Goal: Information Seeking & Learning: Learn about a topic

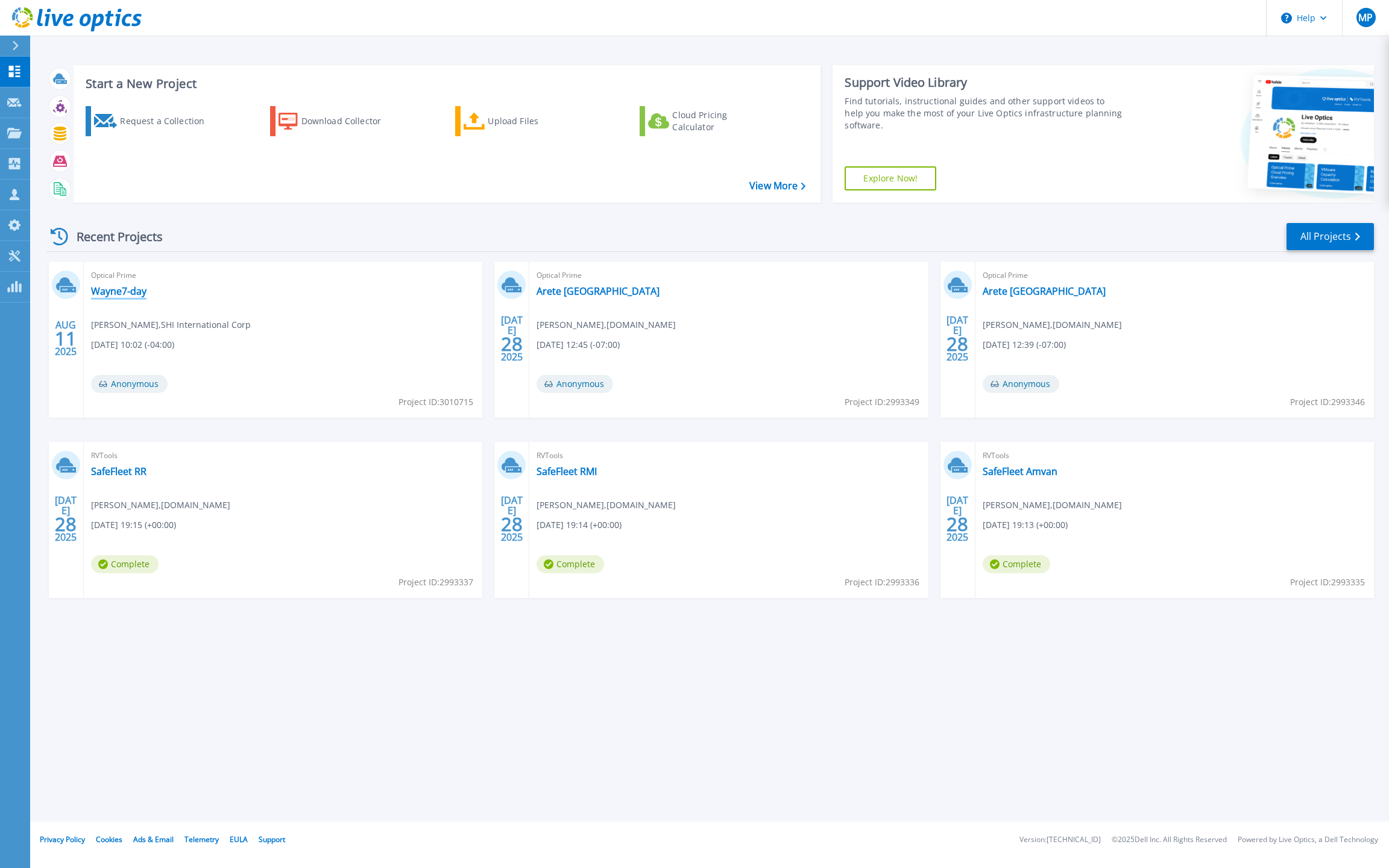
click at [114, 290] on link "Wayne7-day" at bounding box center [119, 291] width 55 height 12
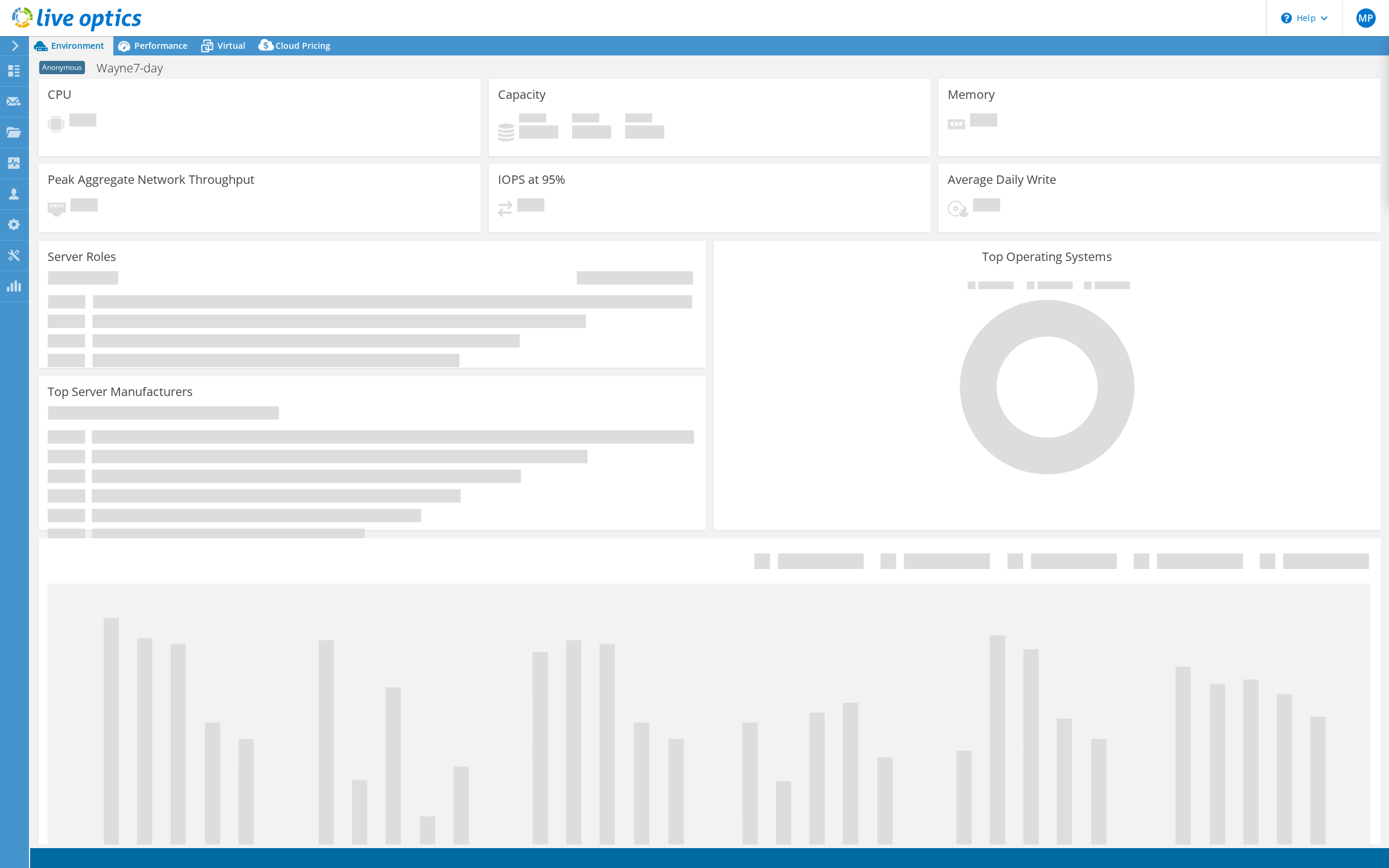
select select "USD"
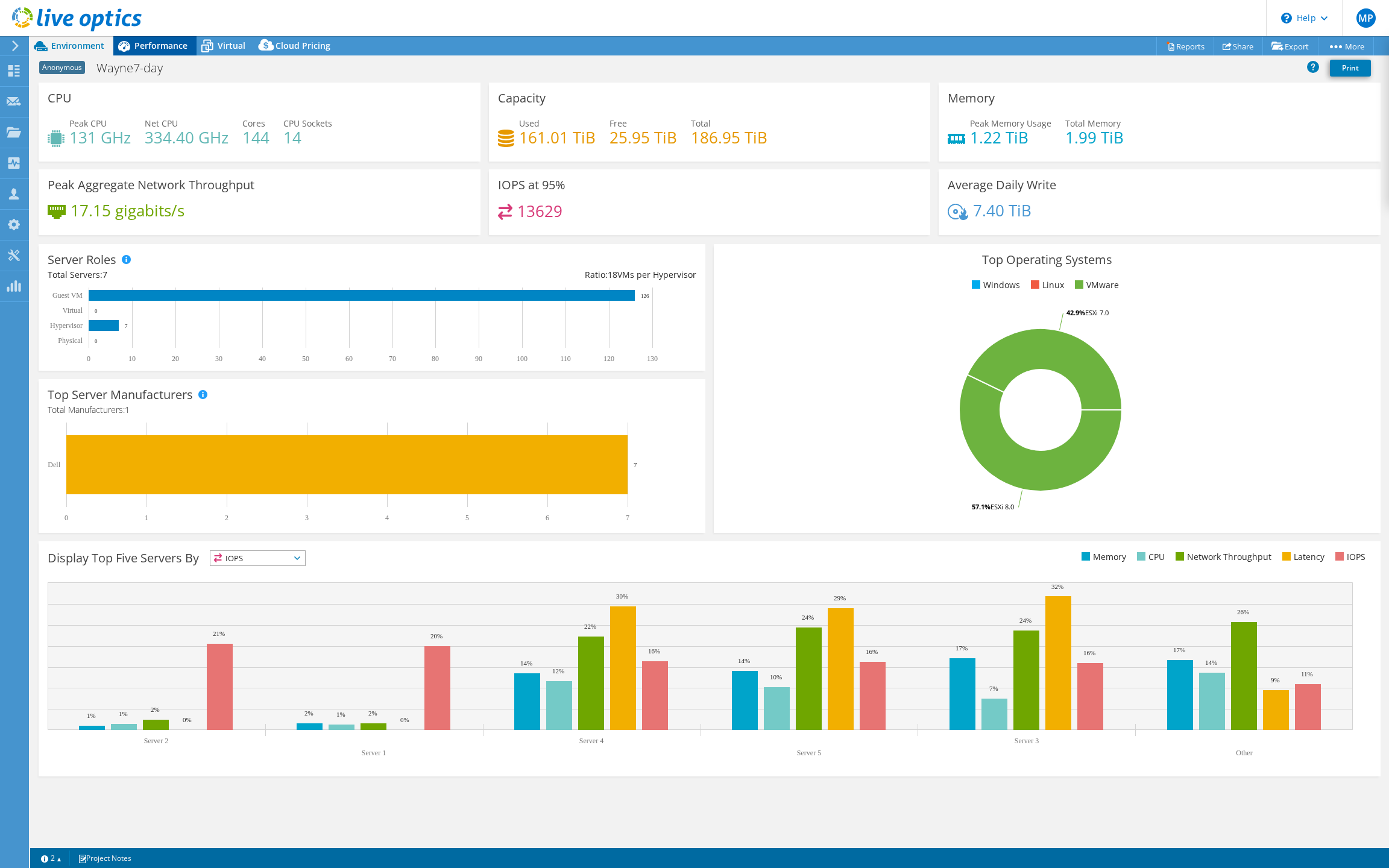
click at [165, 42] on span "Performance" at bounding box center [161, 45] width 53 height 12
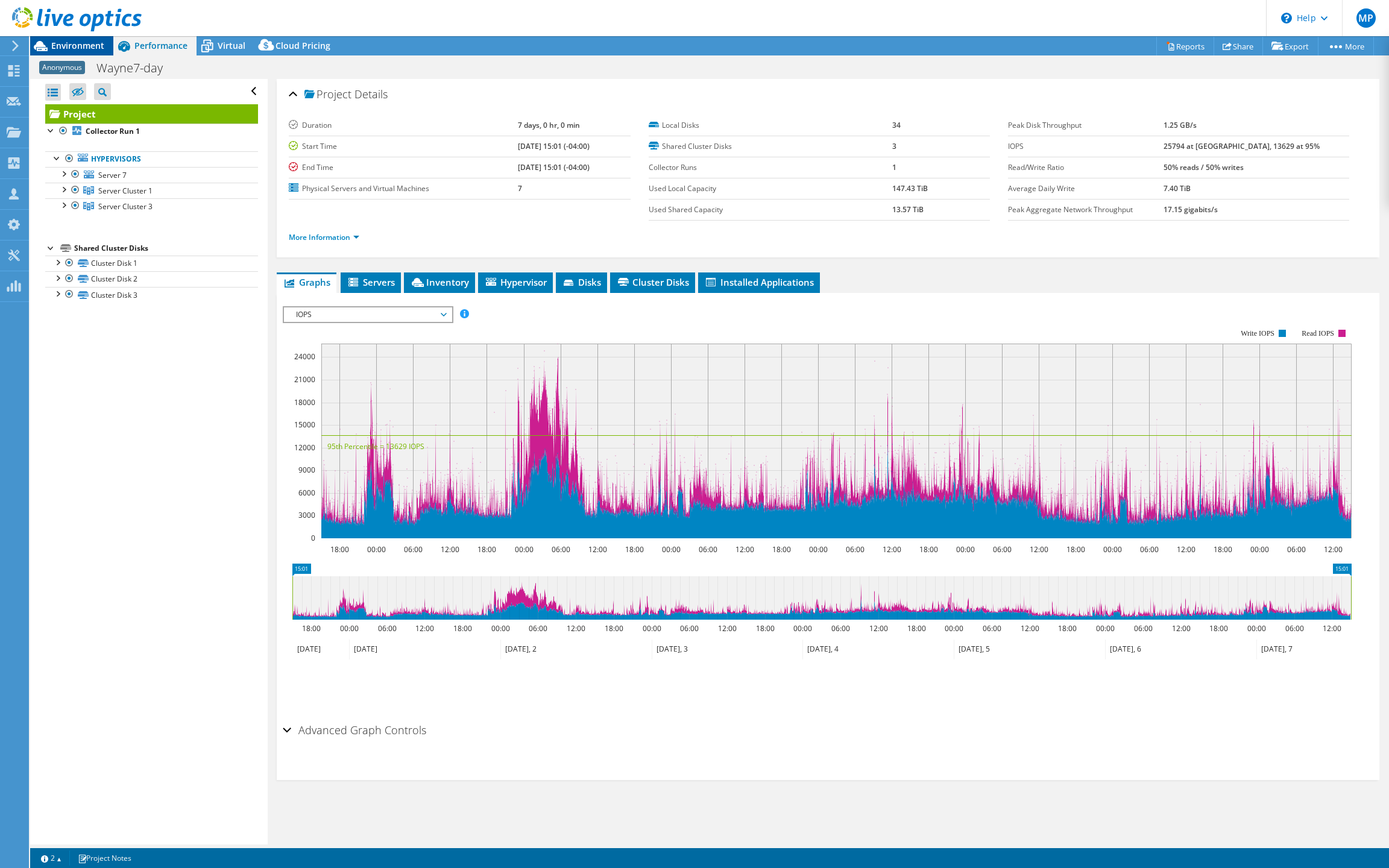
click at [85, 51] on div "Environment" at bounding box center [71, 45] width 83 height 19
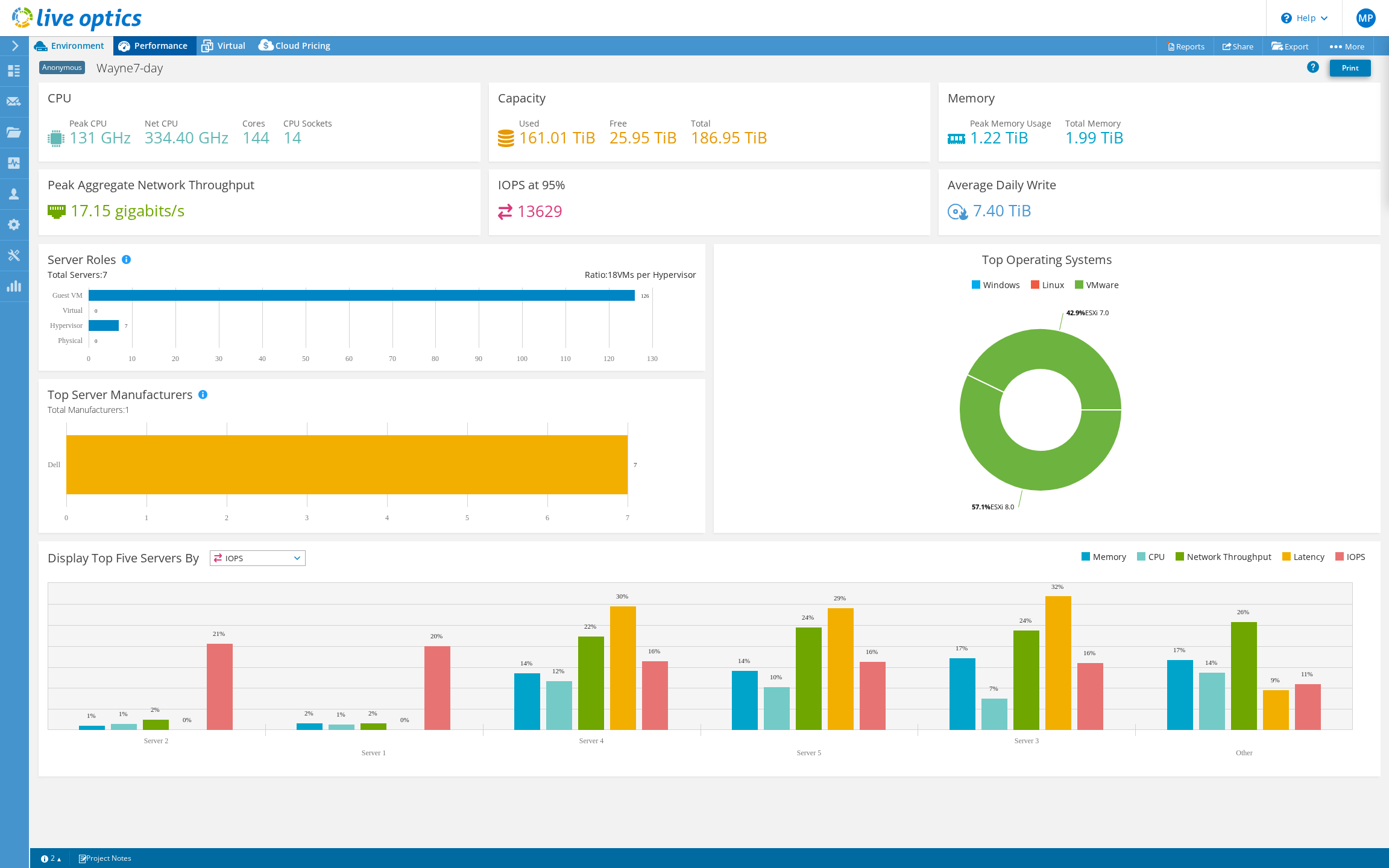
click at [154, 46] on span "Performance" at bounding box center [161, 45] width 53 height 12
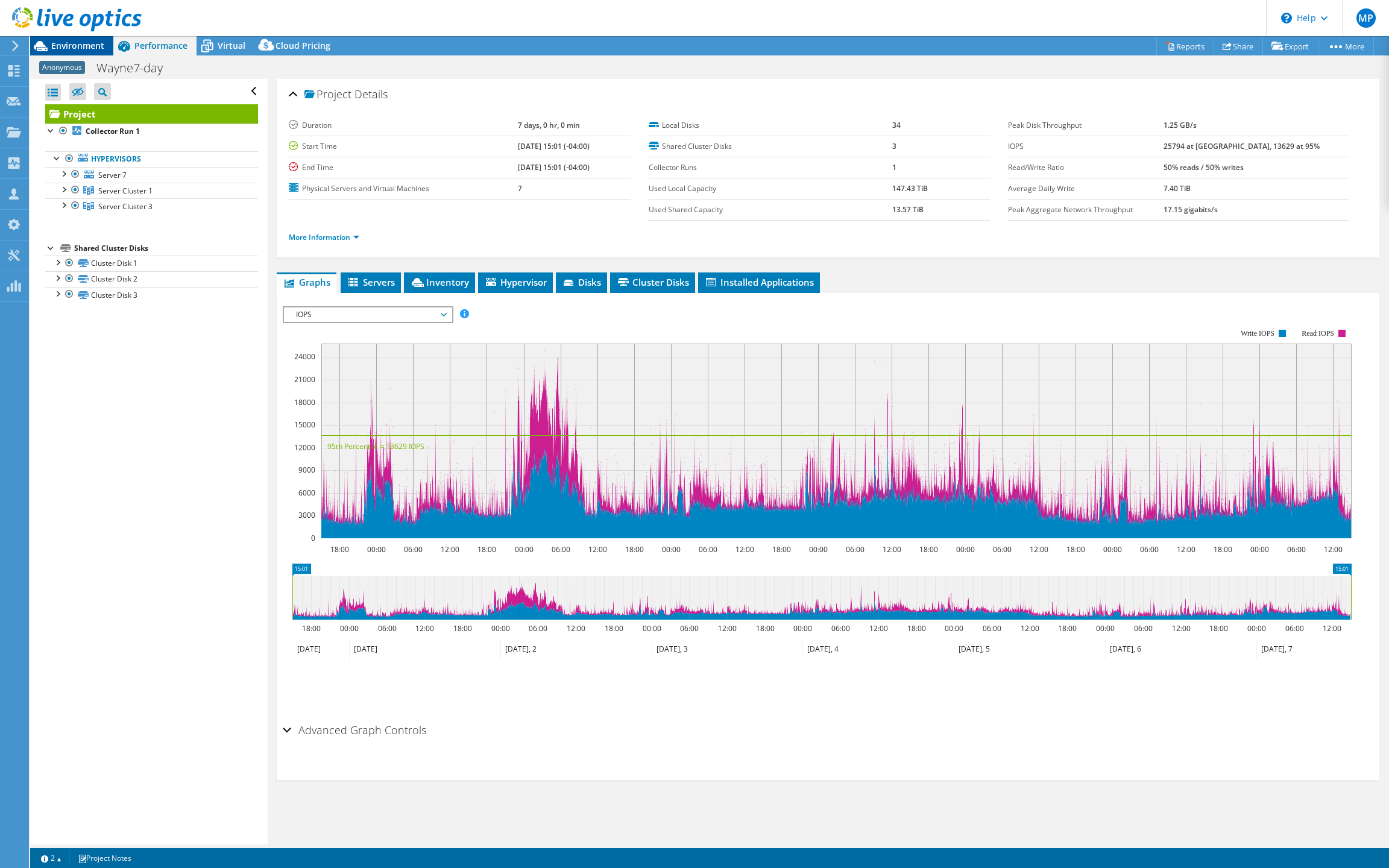
click at [78, 42] on span "Environment" at bounding box center [78, 45] width 53 height 12
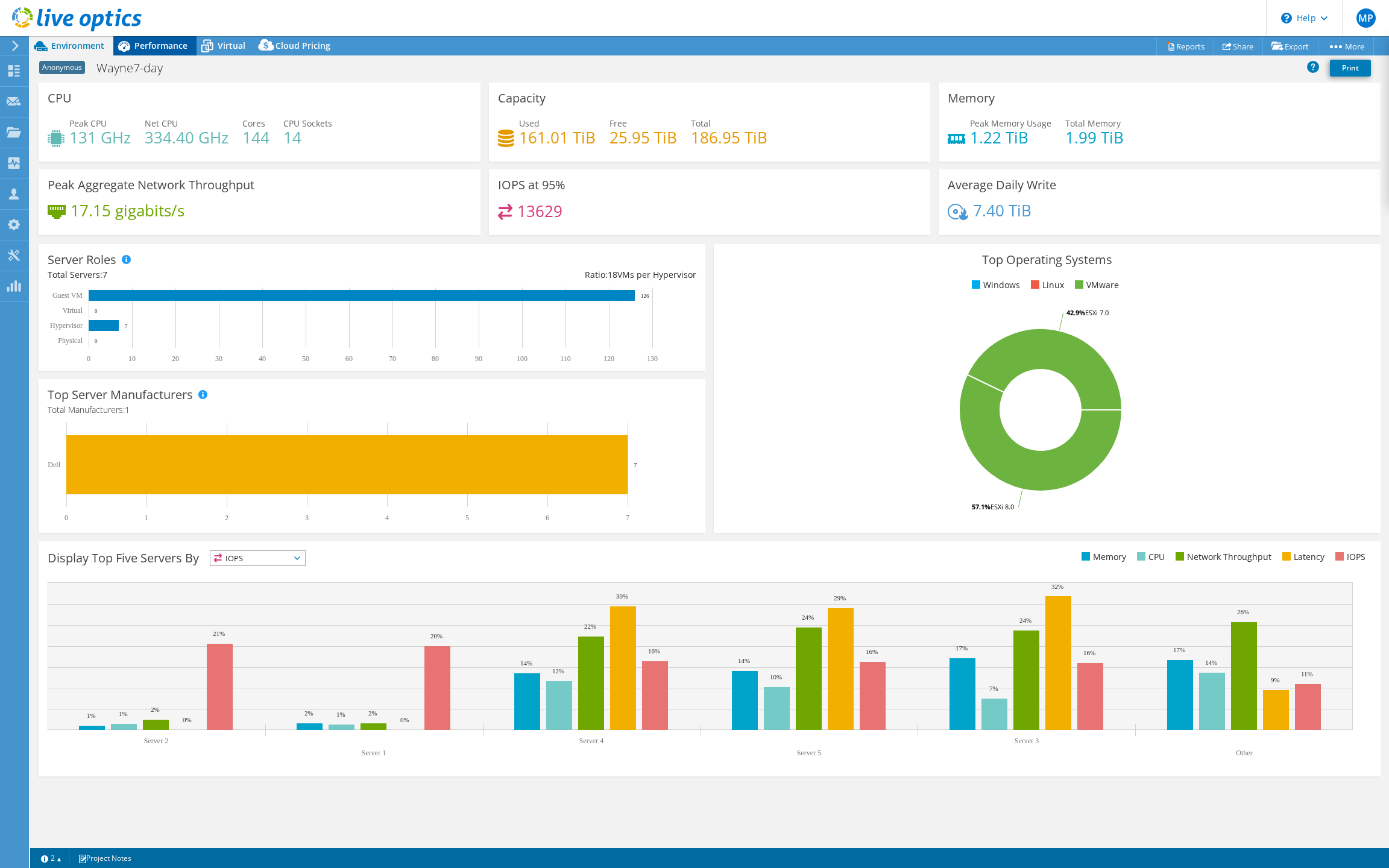
click at [154, 41] on span "Performance" at bounding box center [161, 45] width 53 height 12
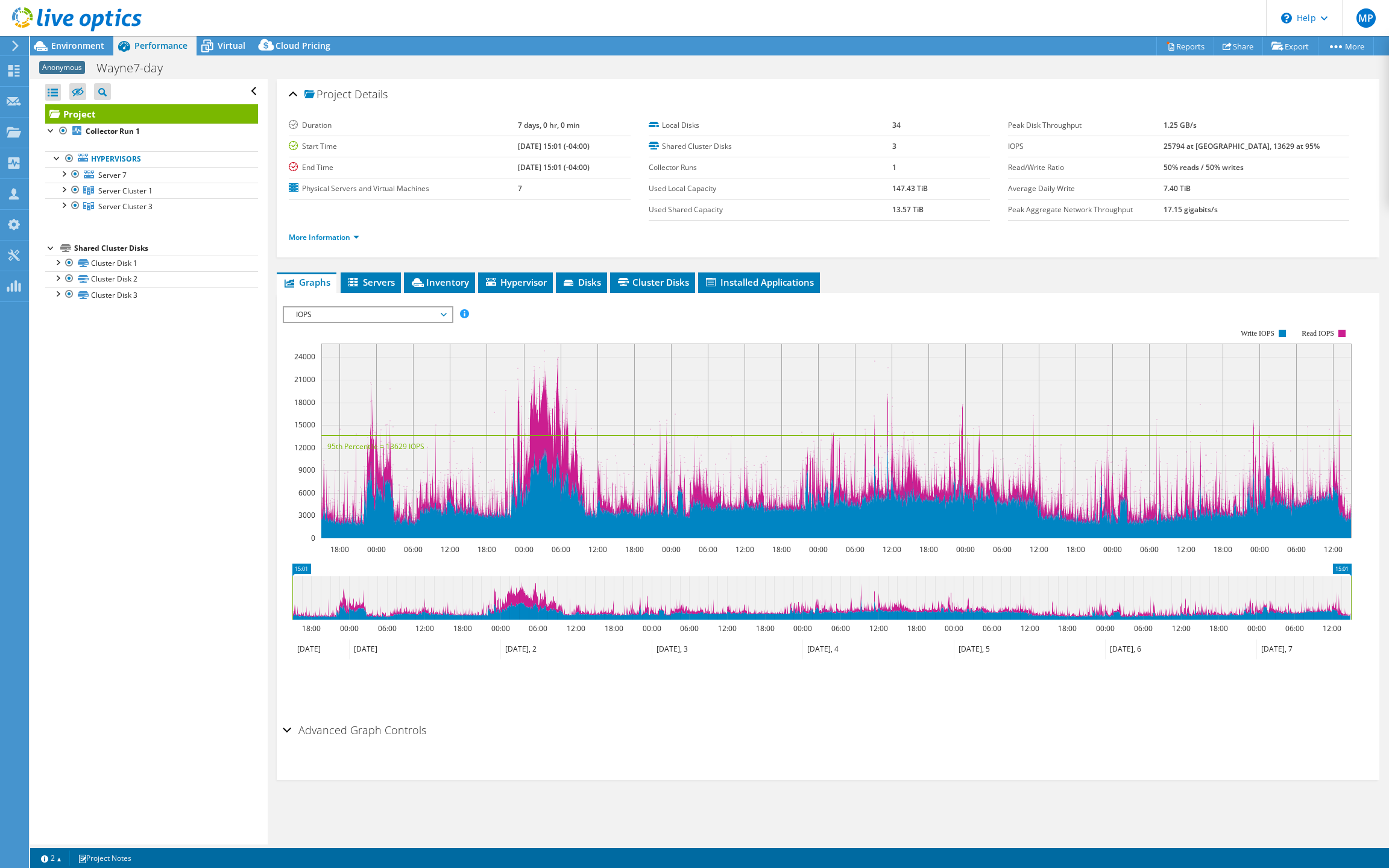
click at [60, 71] on span "Anonymous" at bounding box center [62, 67] width 46 height 13
click at [75, 46] on span "Environment" at bounding box center [78, 45] width 53 height 12
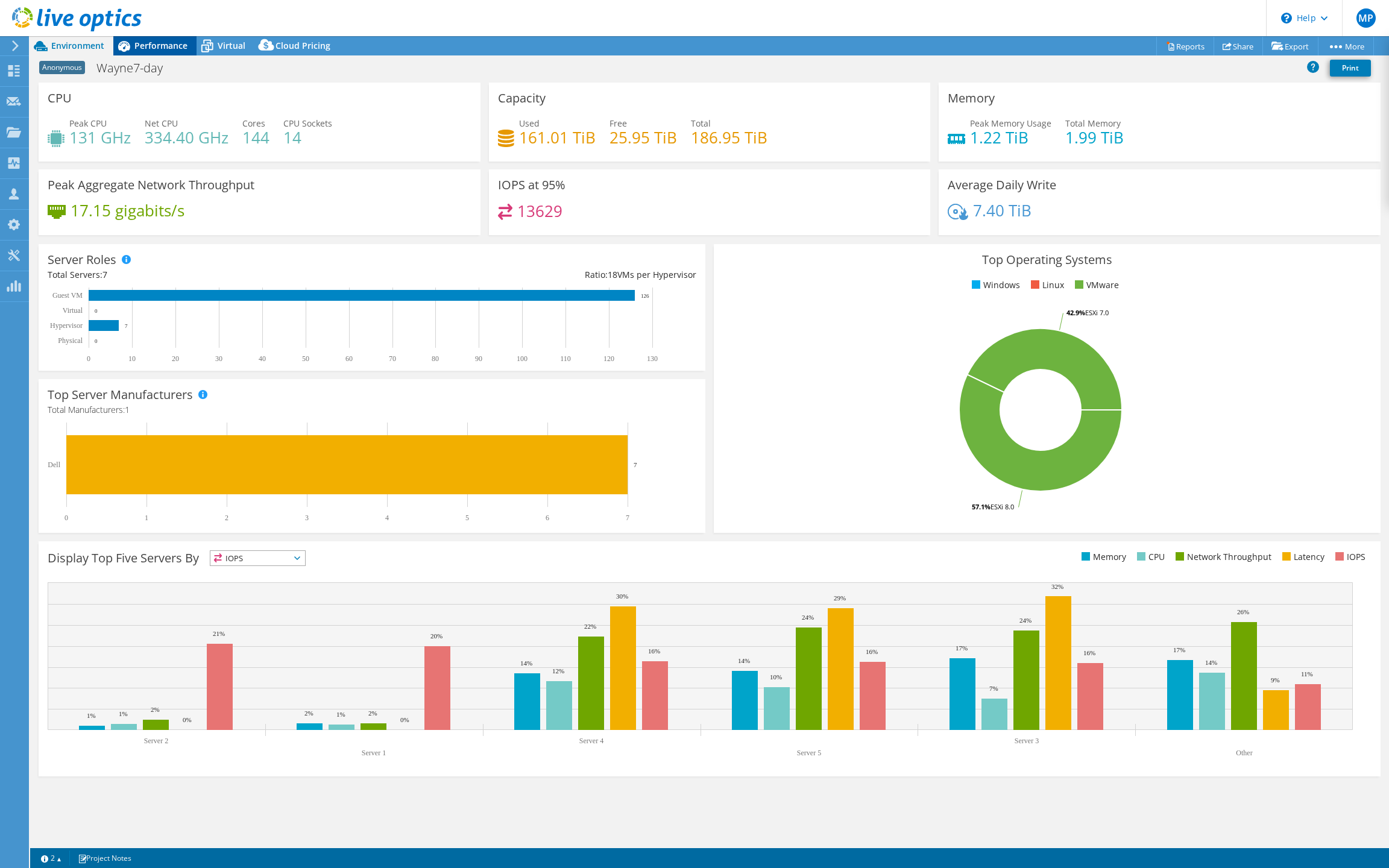
click at [164, 51] on span "Performance" at bounding box center [161, 45] width 53 height 12
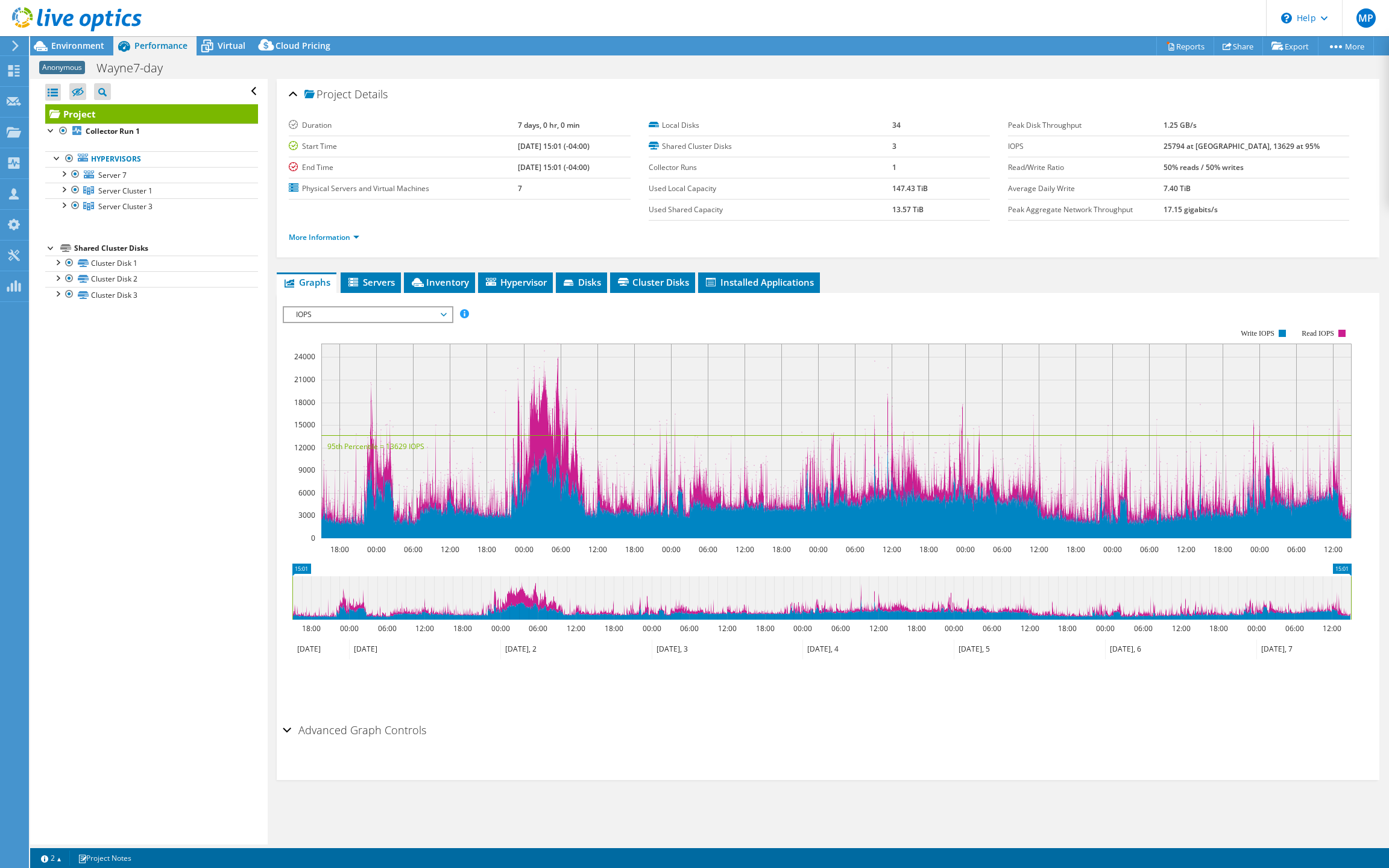
click at [375, 321] on div "IOPS Disk Throughput IO Size Latency Queue Depth CPU Percentage Memory Page Fau…" at bounding box center [828, 505] width 1091 height 425
click at [391, 288] on span "Servers" at bounding box center [370, 282] width 48 height 12
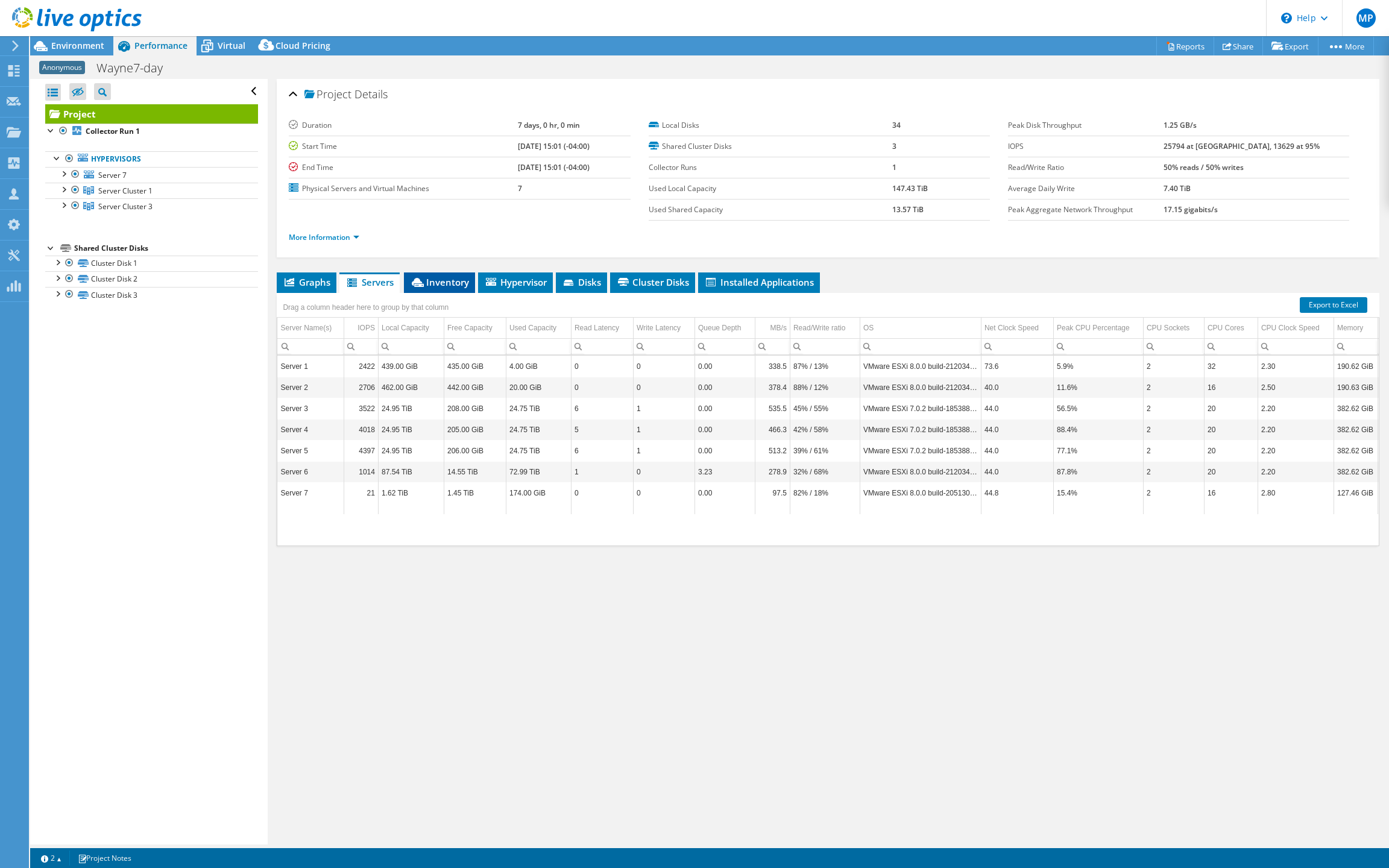
click at [424, 287] on icon at bounding box center [418, 283] width 12 height 9
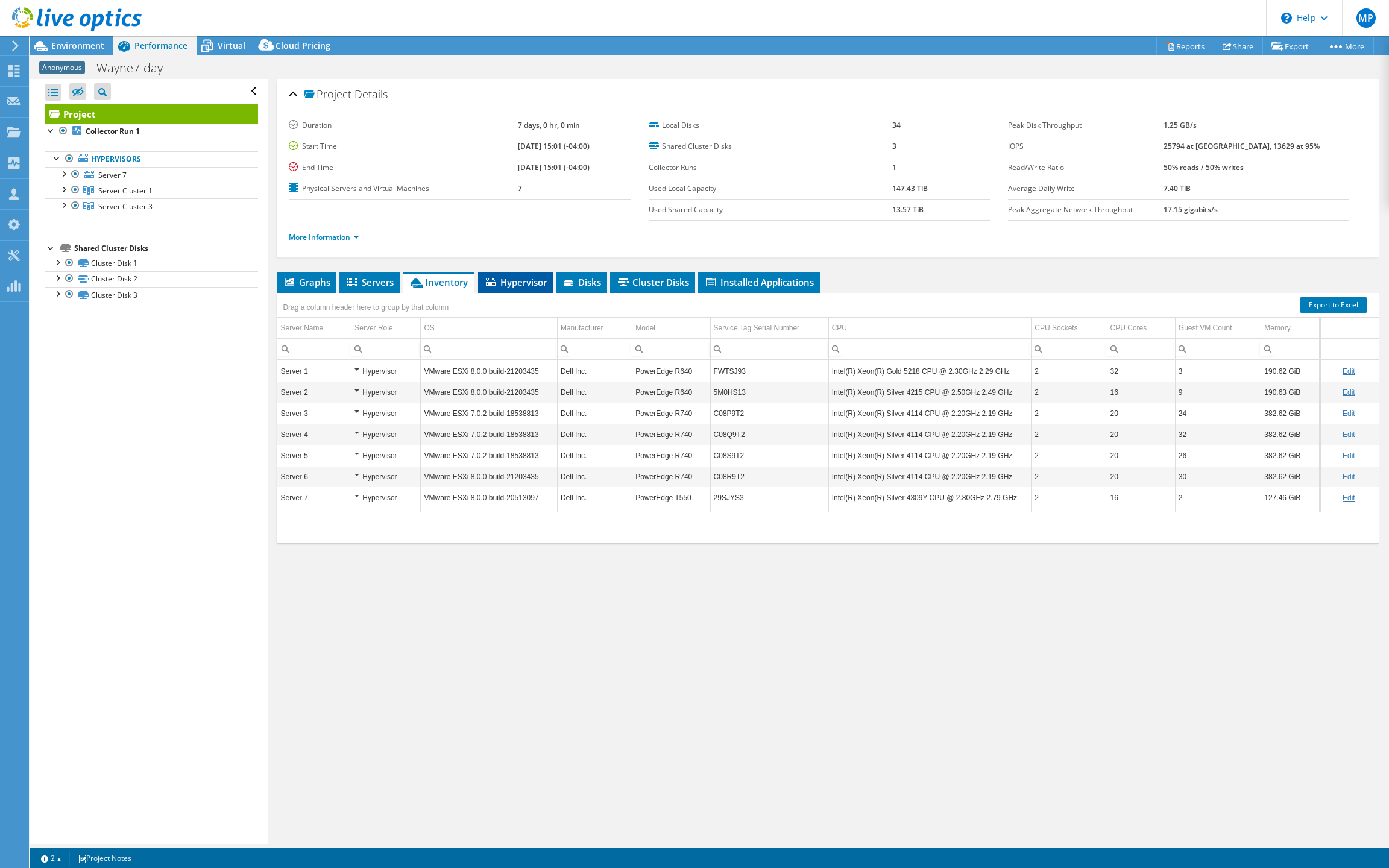
click at [516, 288] on span "Hypervisor" at bounding box center [515, 282] width 63 height 12
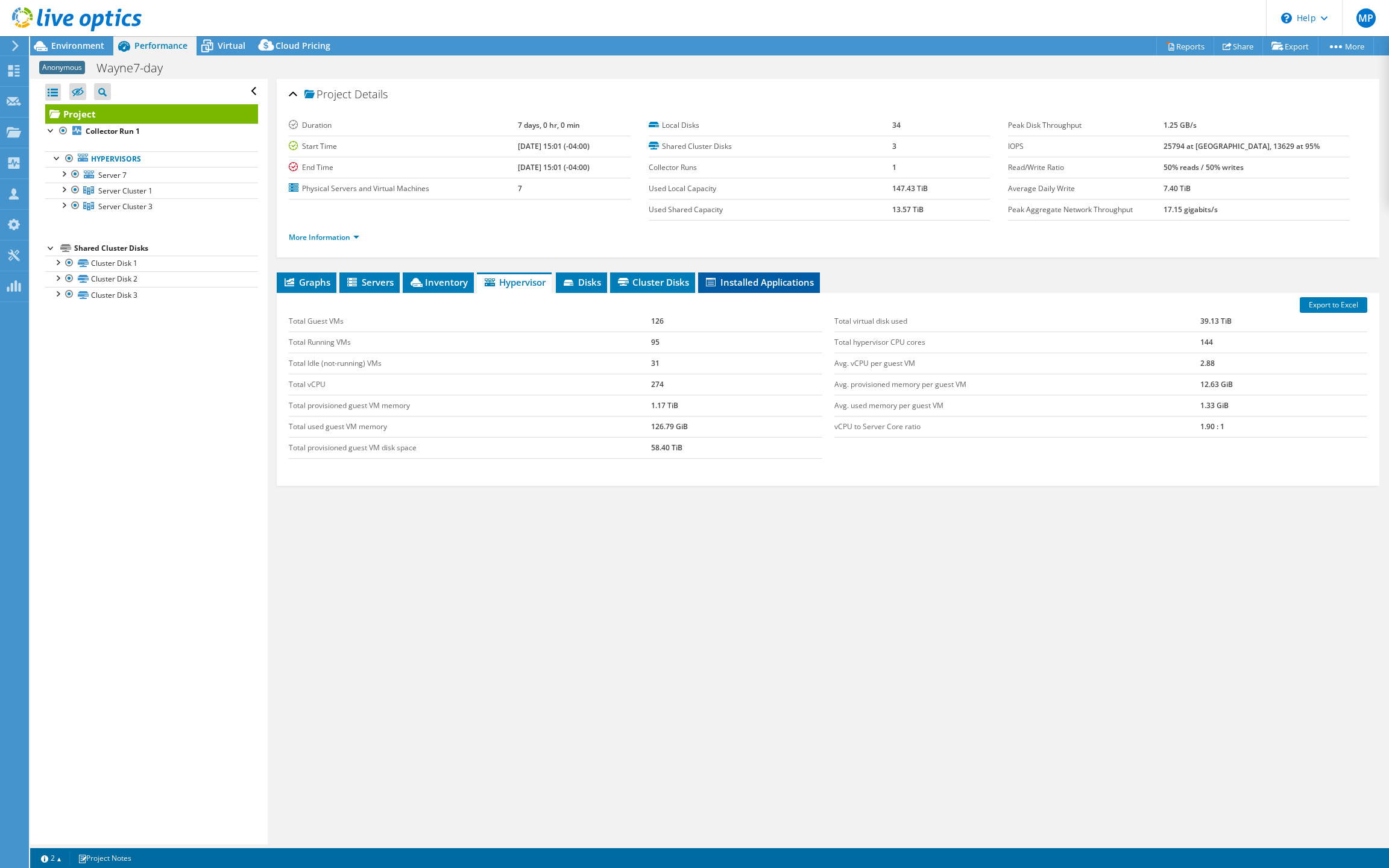
click at [748, 288] on span "Installed Applications" at bounding box center [759, 282] width 110 height 12
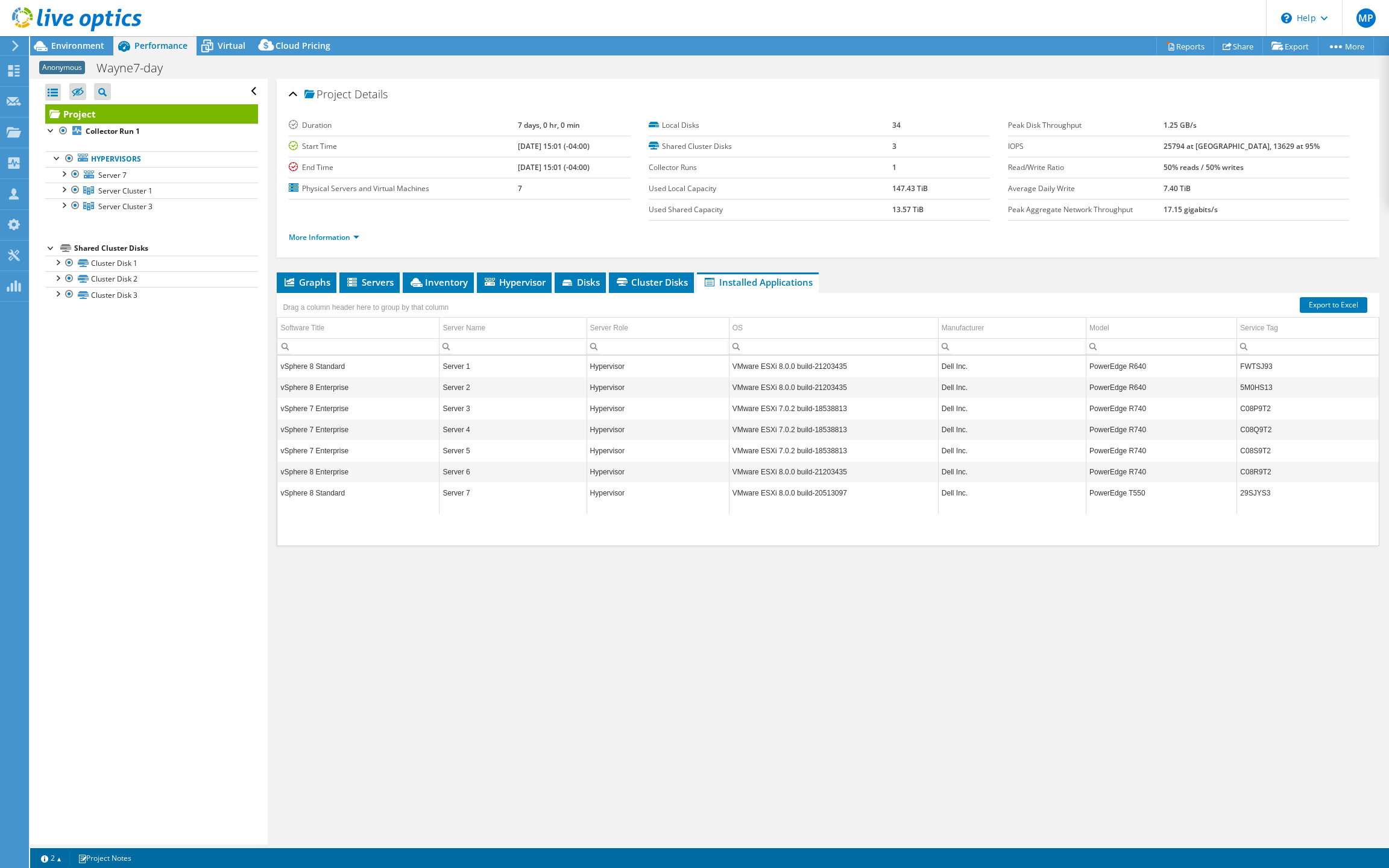
click at [1250, 376] on td "FWTSJ93" at bounding box center [1308, 366] width 141 height 21
copy td "FWTSJ93"
click at [1252, 398] on td "5M0HS13" at bounding box center [1308, 386] width 141 height 21
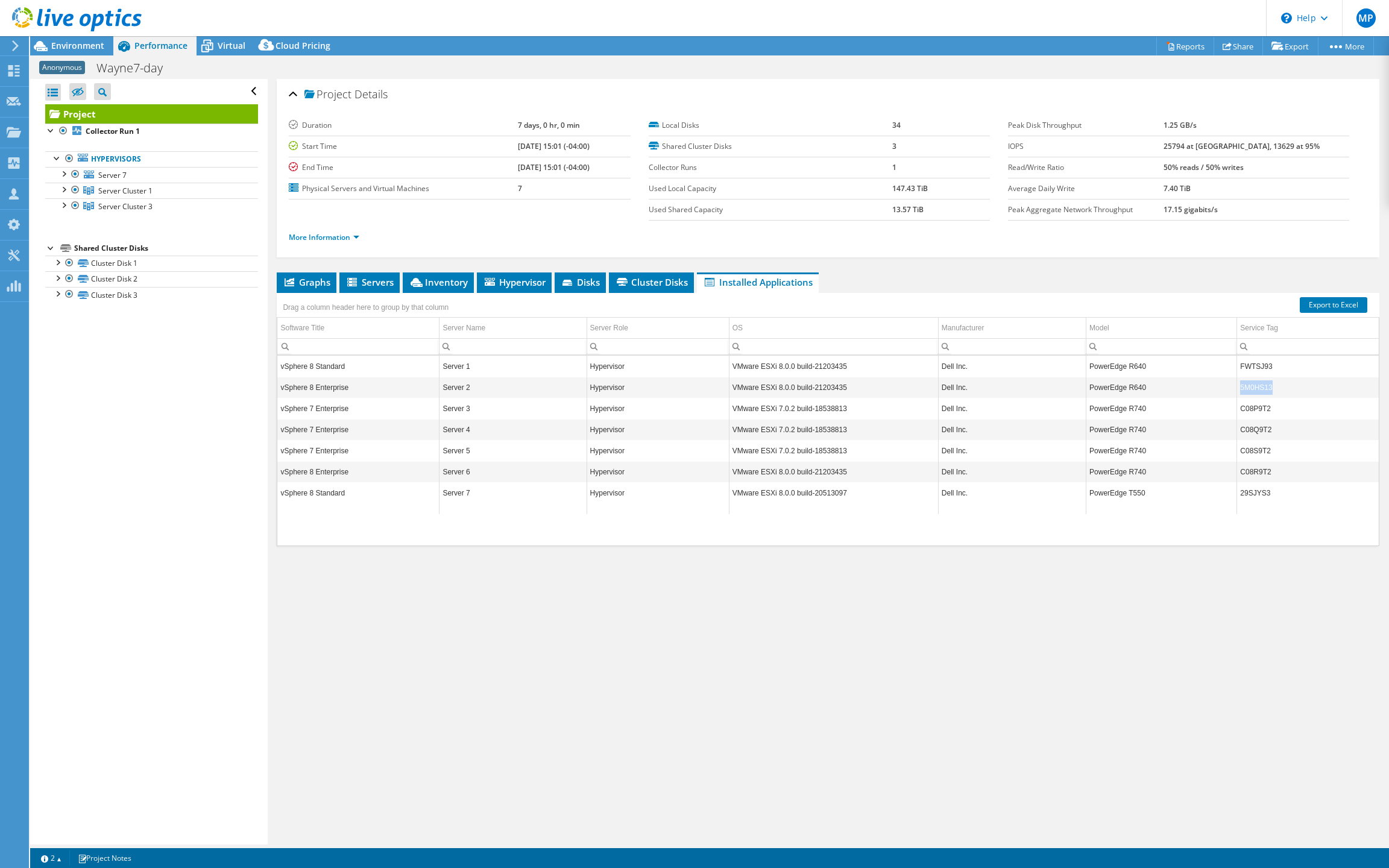
copy td "5M0HS13"
click at [1251, 419] on td "C08P9T2" at bounding box center [1308, 408] width 141 height 21
copy td "C08P9T2"
click at [1255, 440] on td "C08Q9T2" at bounding box center [1308, 429] width 141 height 21
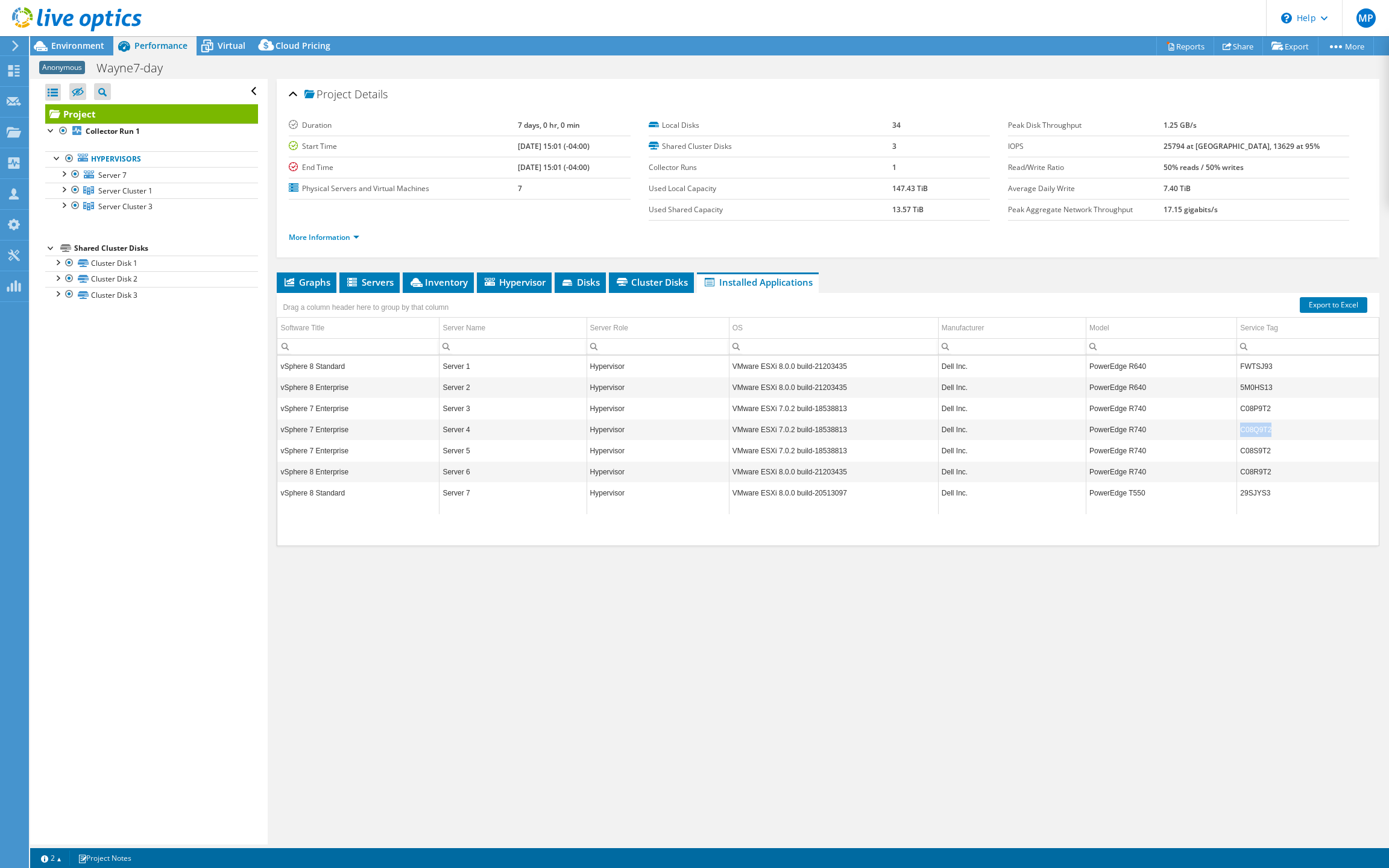
click at [1255, 440] on td "C08Q9T2" at bounding box center [1308, 429] width 141 height 21
copy td "C08Q9T2"
click at [1248, 461] on td "C08S9T2" at bounding box center [1308, 450] width 141 height 21
copy td "C08S9T2"
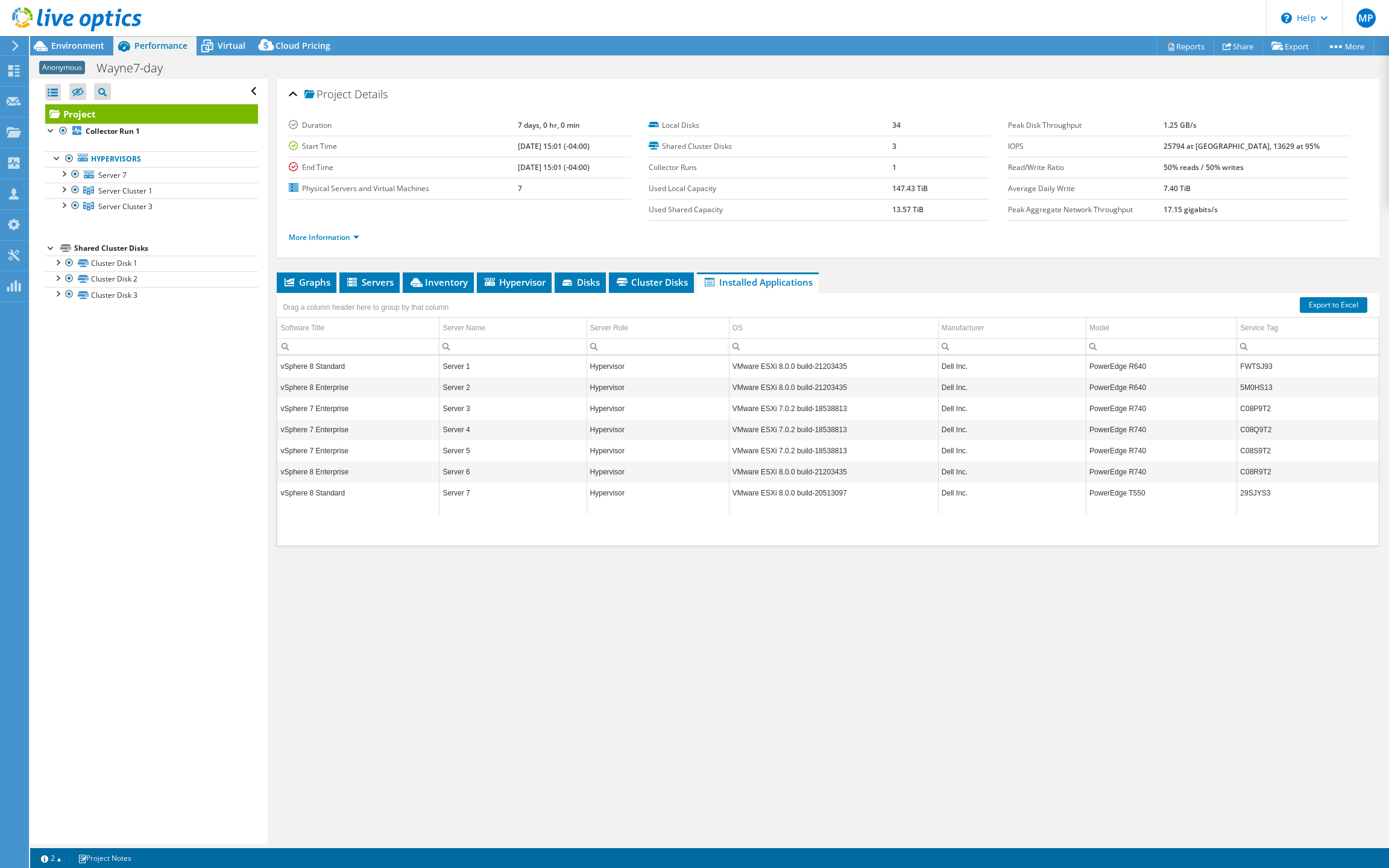
click at [1252, 482] on td "C08R9T2" at bounding box center [1308, 471] width 141 height 21
copy td "C08R9T2"
click at [1253, 503] on td "29SJYS3" at bounding box center [1308, 492] width 141 height 21
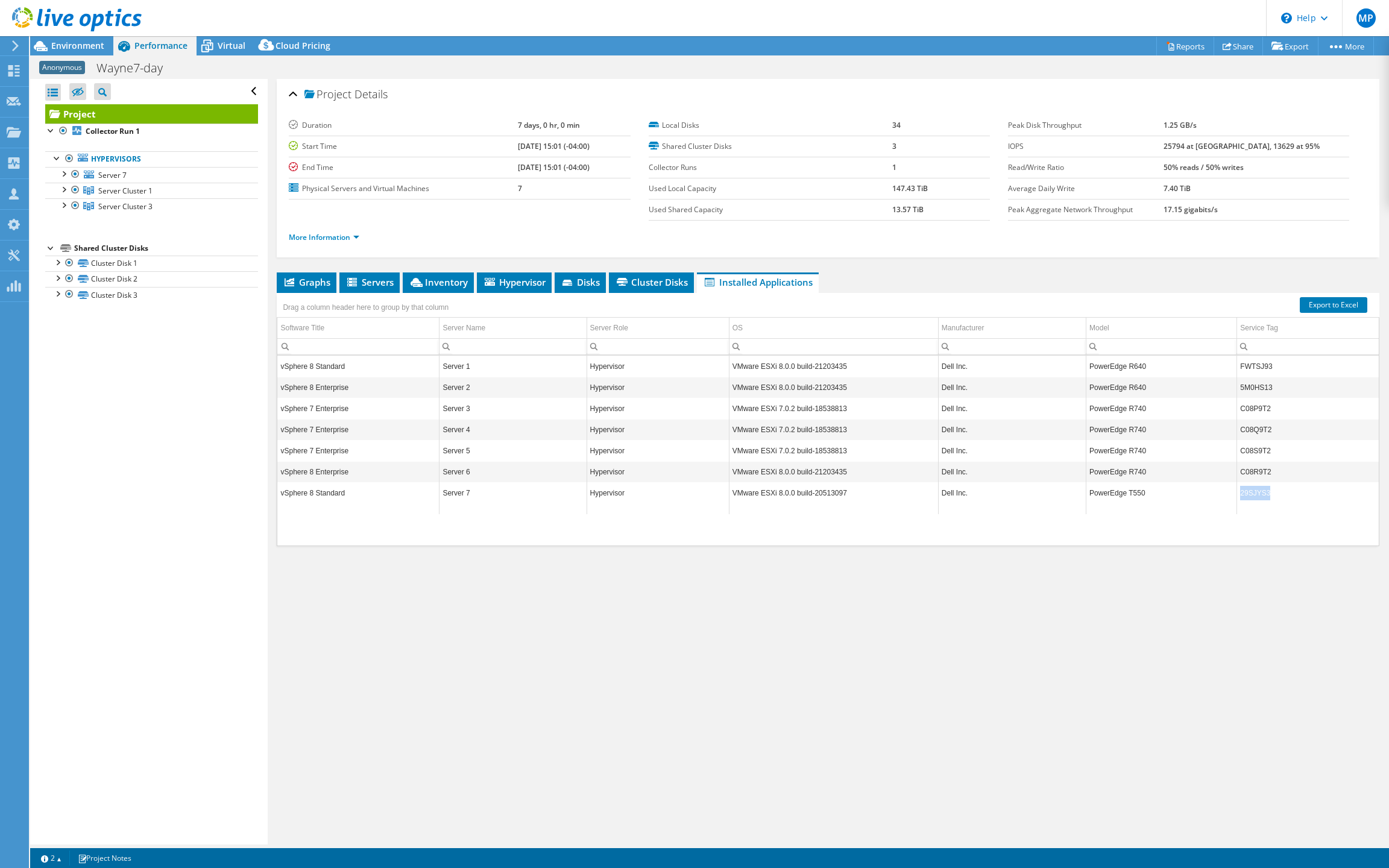
copy td "29SJYS3"
click at [374, 288] on span "Servers" at bounding box center [370, 282] width 48 height 12
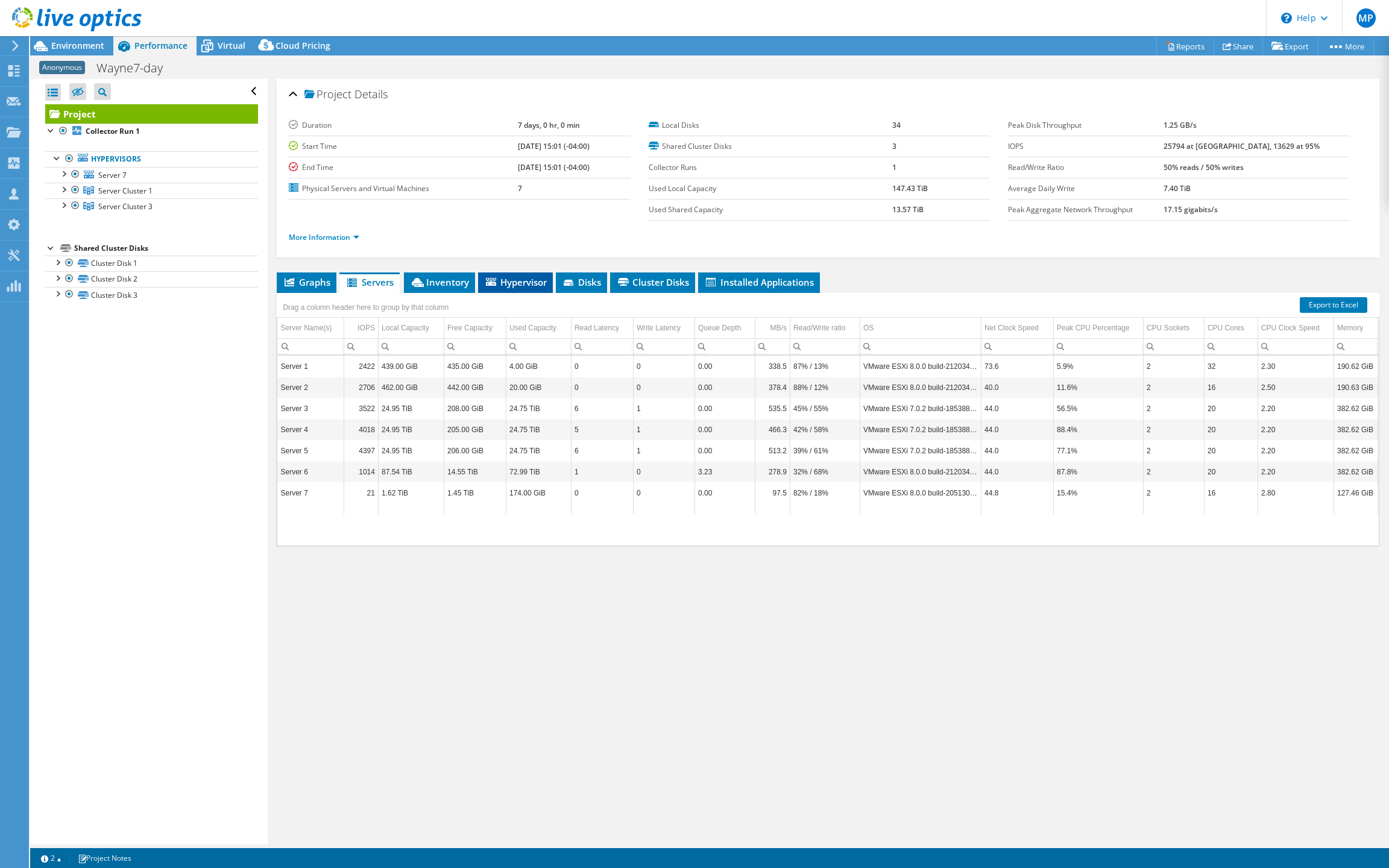
click at [525, 288] on span "Hypervisor" at bounding box center [515, 282] width 63 height 12
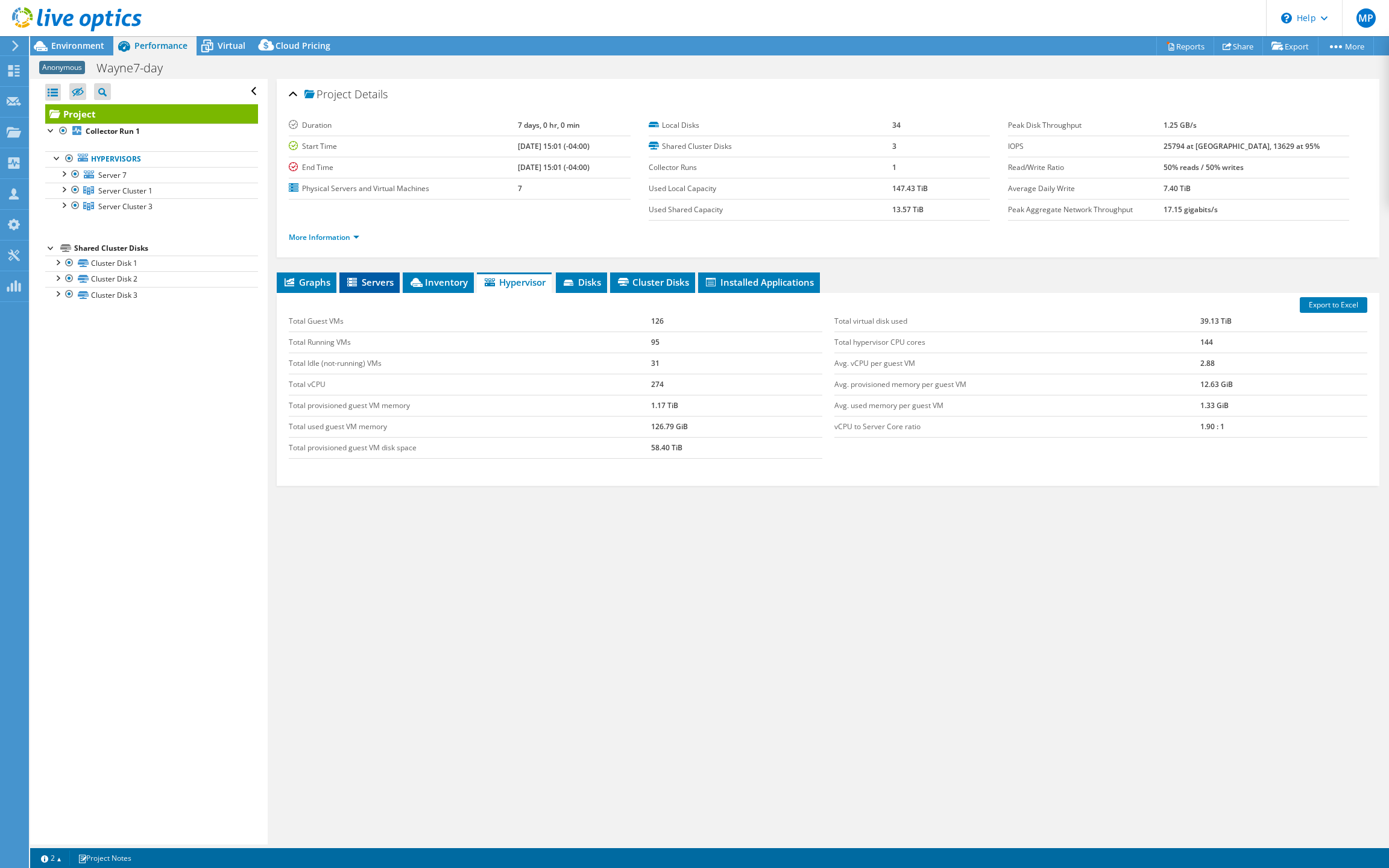
click at [376, 288] on span "Servers" at bounding box center [370, 282] width 48 height 12
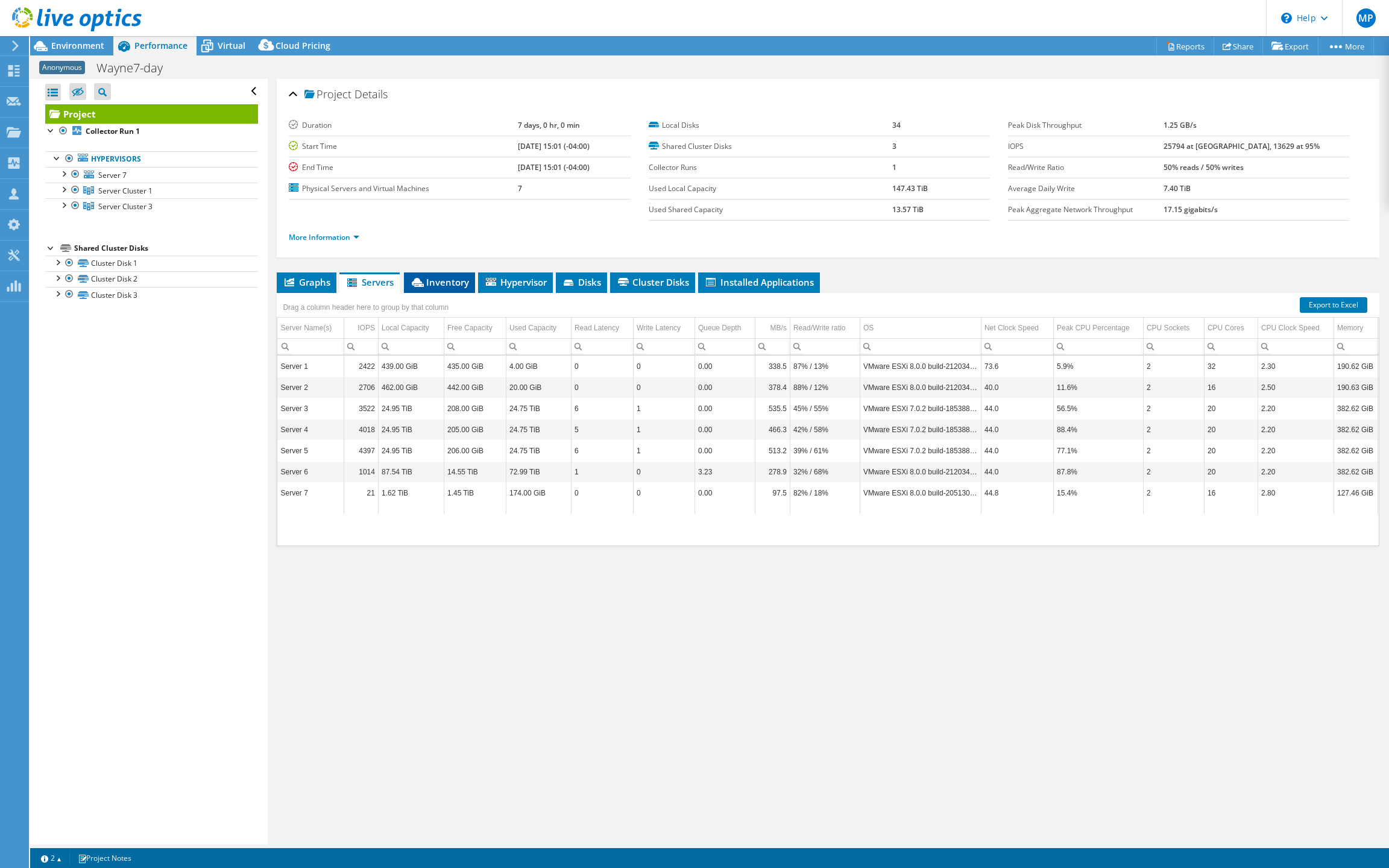
click at [462, 288] on span "Inventory" at bounding box center [439, 282] width 59 height 12
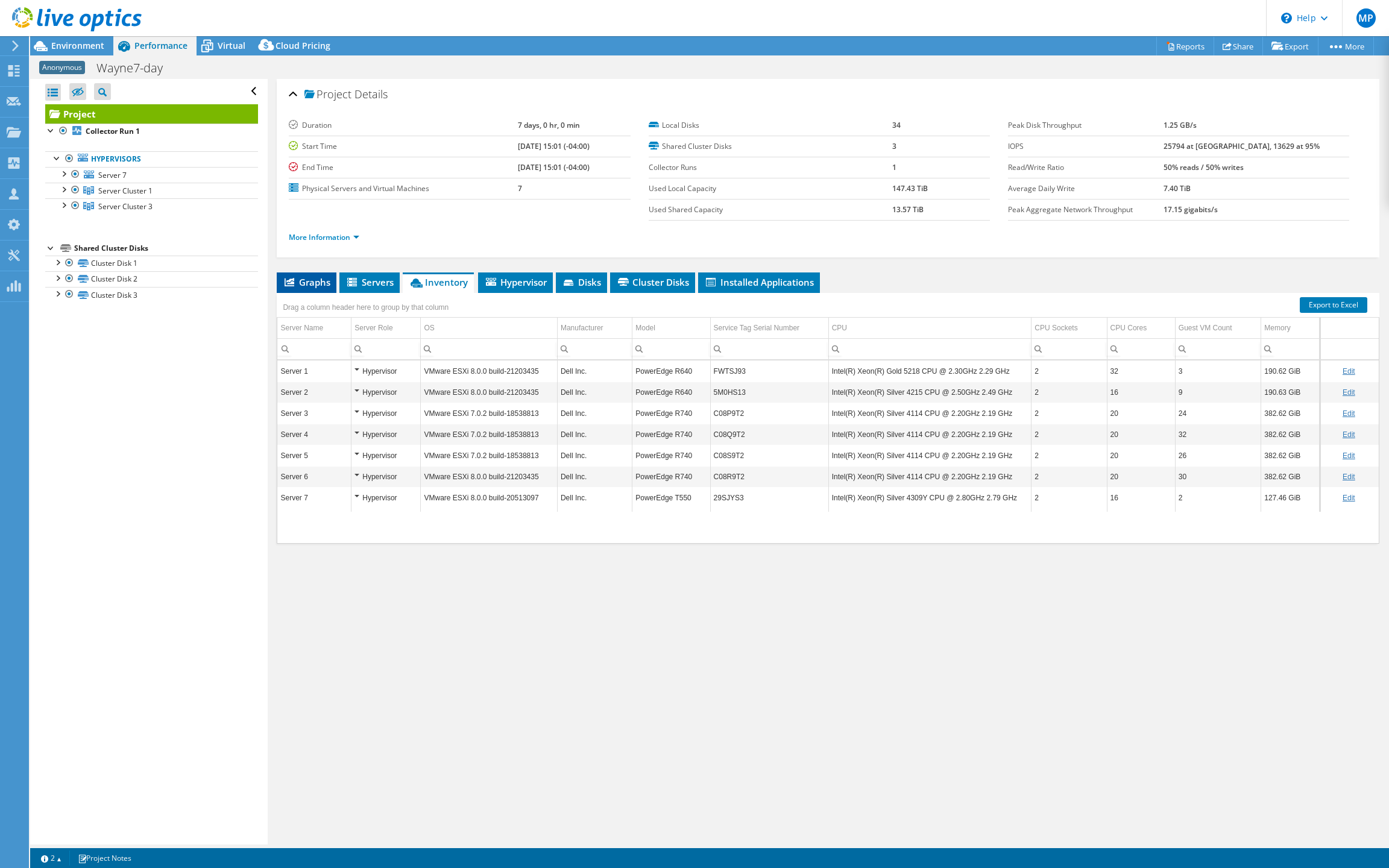
click at [322, 288] on span "Graphs" at bounding box center [307, 282] width 48 height 12
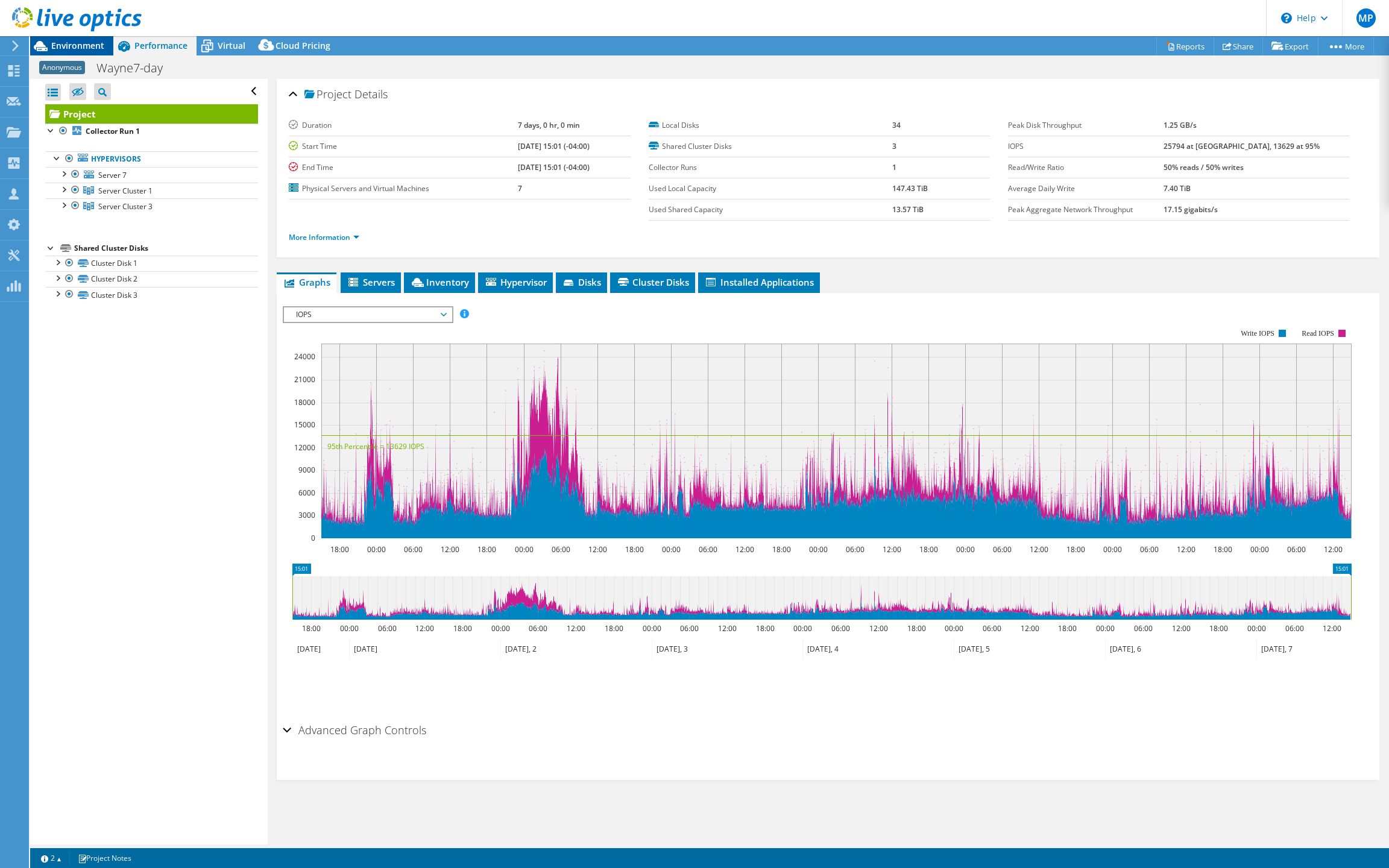
click at [82, 47] on span "Environment" at bounding box center [78, 45] width 53 height 12
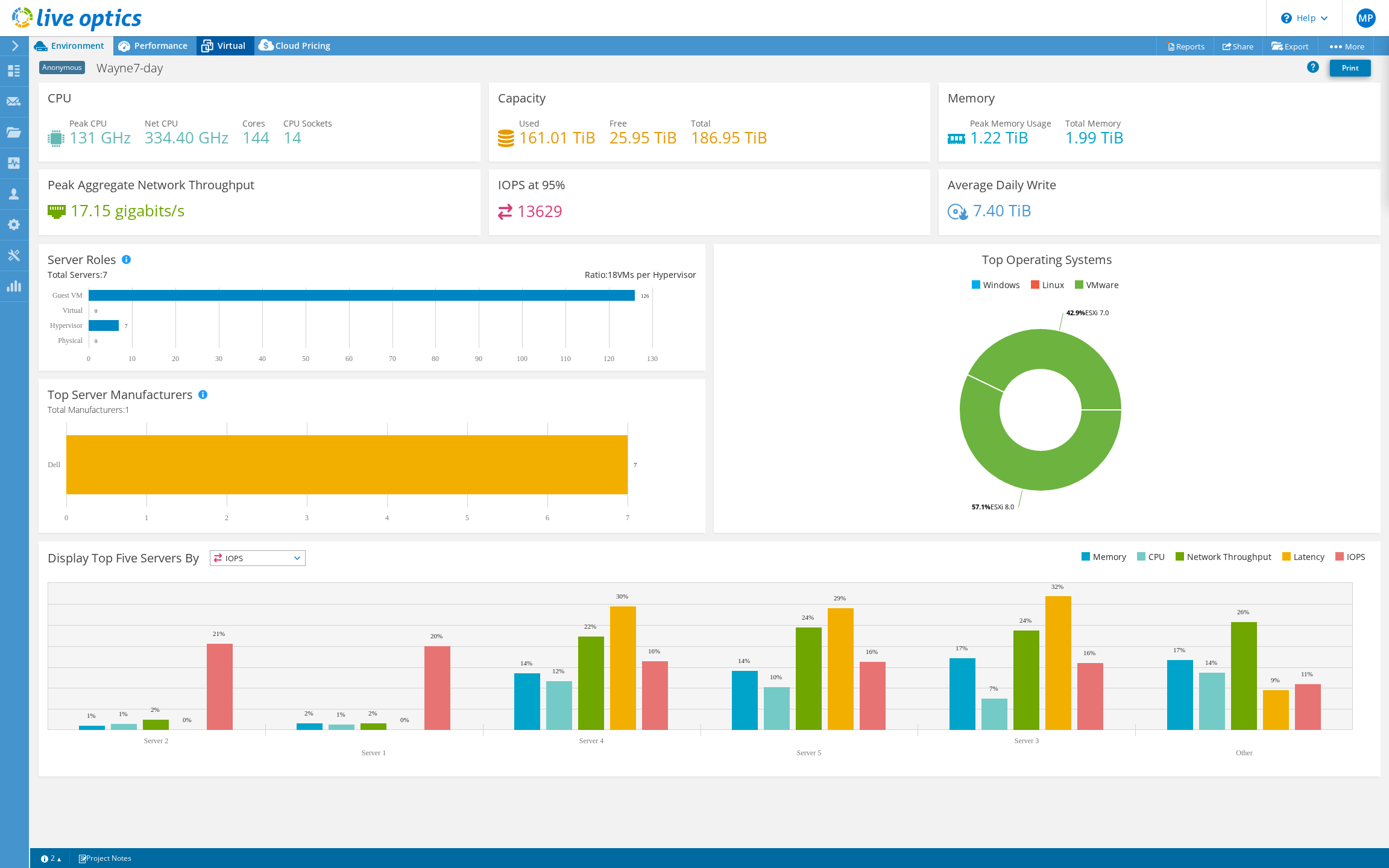
click at [226, 46] on span "Virtual" at bounding box center [231, 45] width 28 height 12
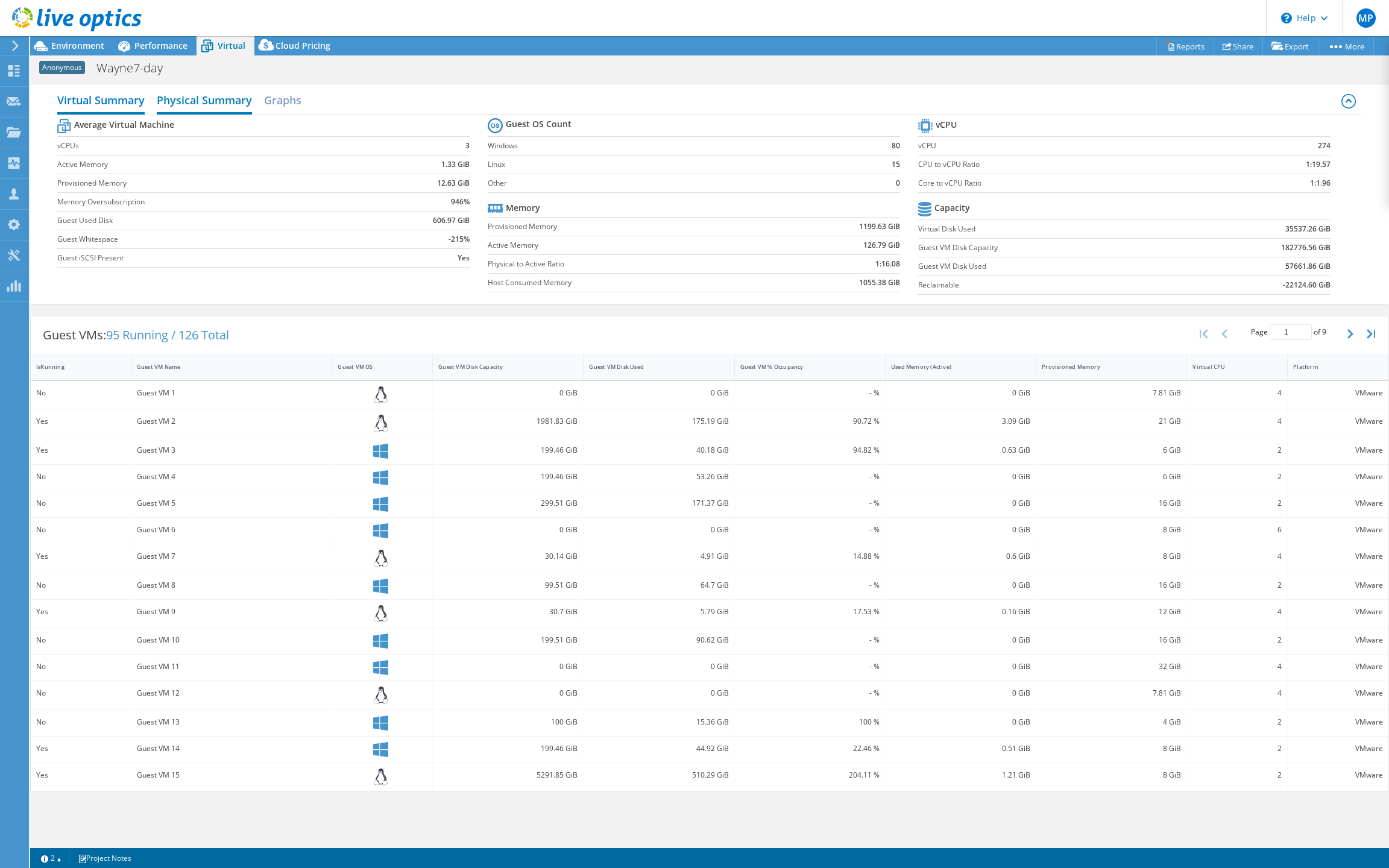
click at [205, 109] on h2 "Physical Summary" at bounding box center [204, 101] width 95 height 27
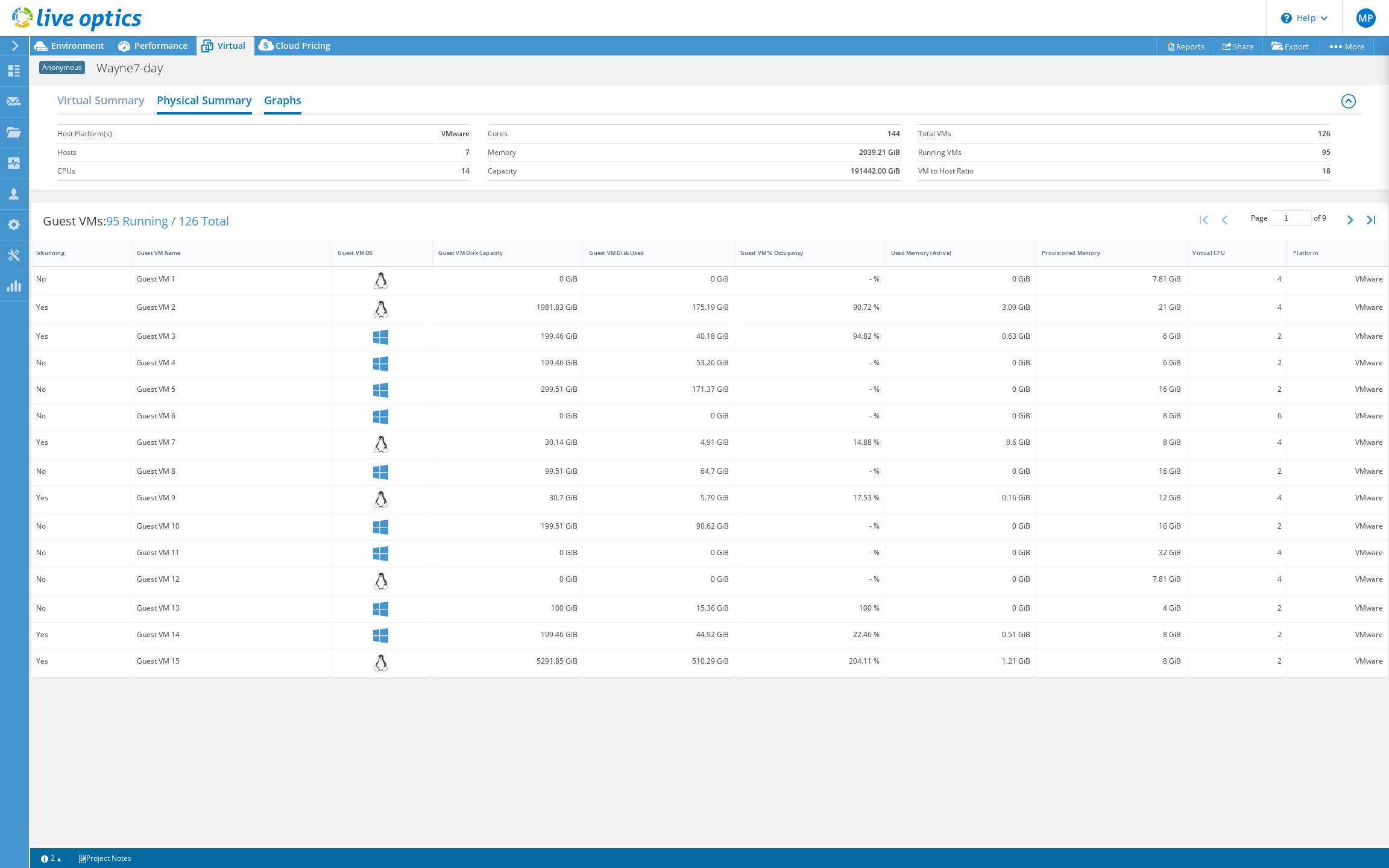
click at [287, 112] on h2 "Graphs" at bounding box center [283, 101] width 38 height 27
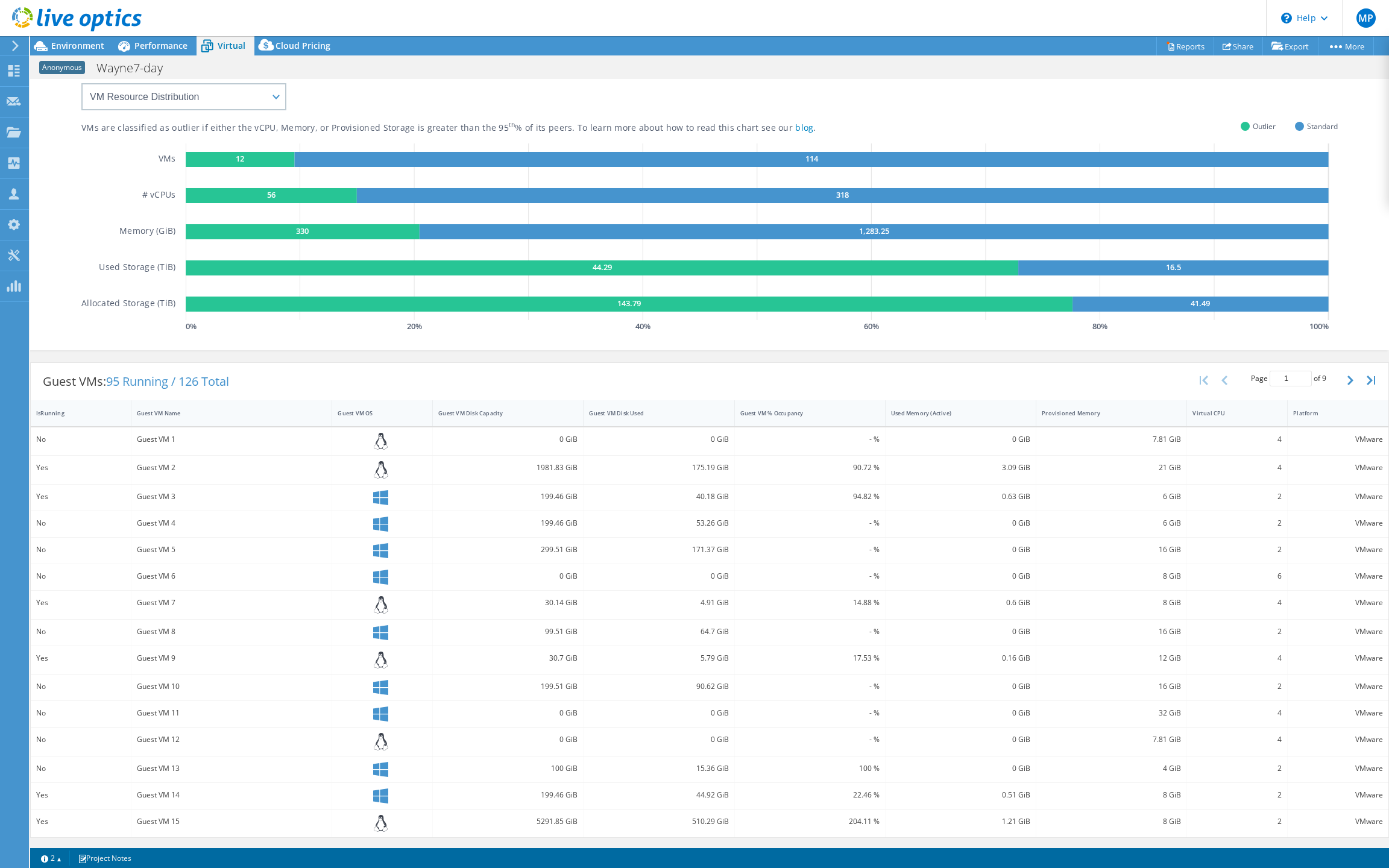
scroll to position [112, 0]
click at [708, 842] on div "Guest VMs: 95 Running / 126 Total Page 1 of 9 5 rows 10 rows 20 rows 25 rows 50…" at bounding box center [709, 601] width 1359 height 489
click at [160, 46] on span "Performance" at bounding box center [161, 45] width 53 height 12
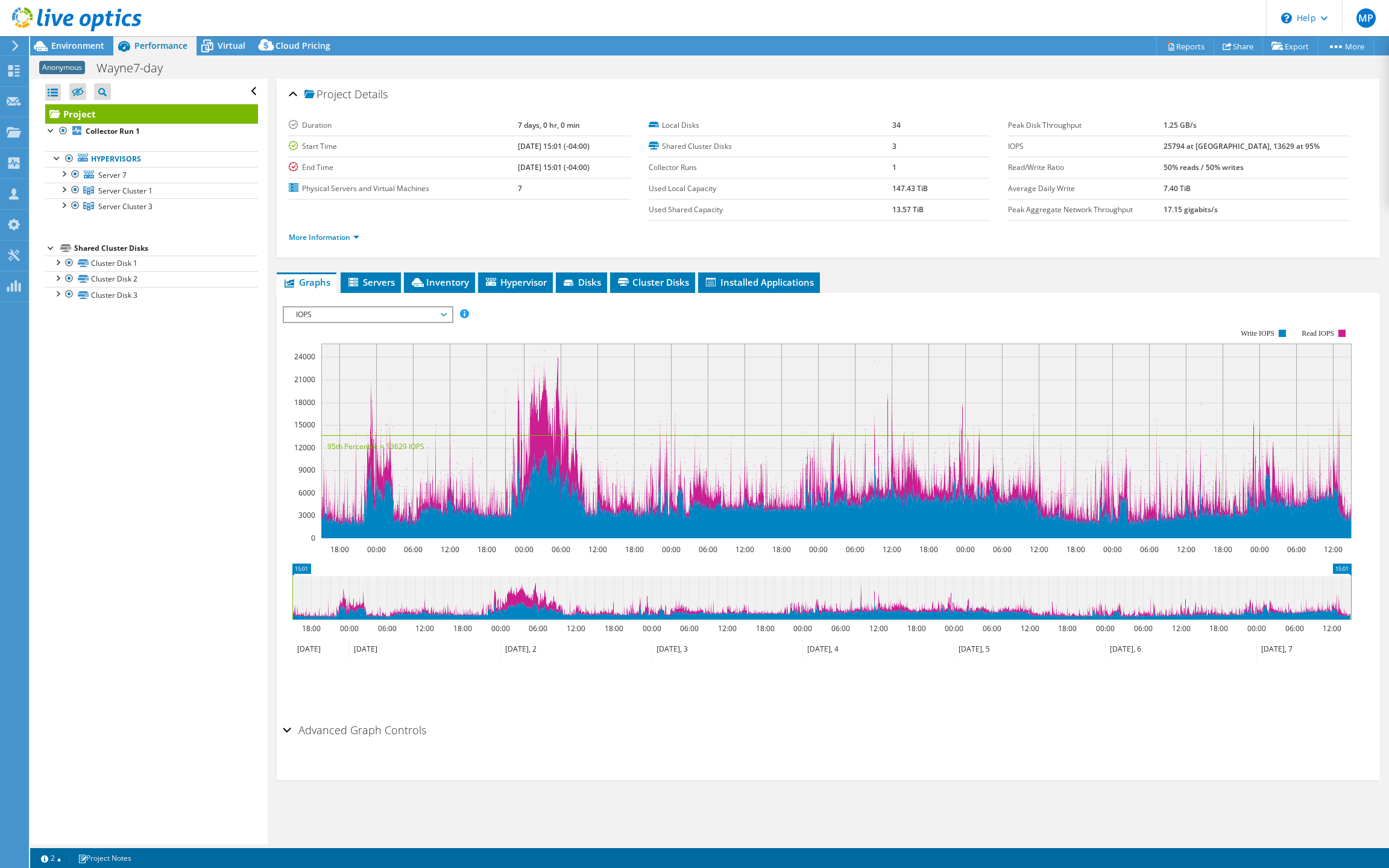
scroll to position [0, 0]
click at [374, 288] on span "Servers" at bounding box center [370, 282] width 48 height 12
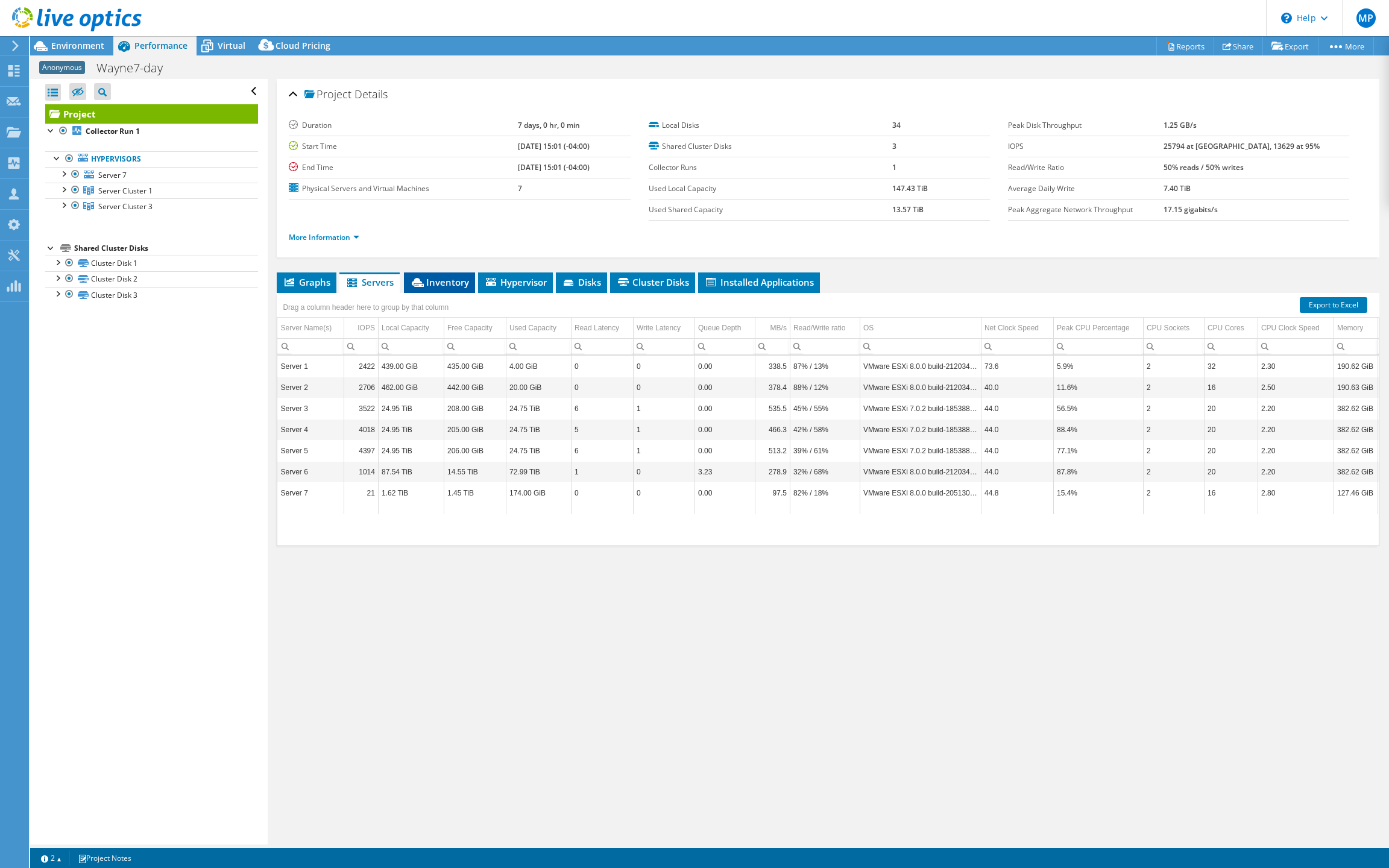
click at [452, 288] on span "Inventory" at bounding box center [439, 282] width 59 height 12
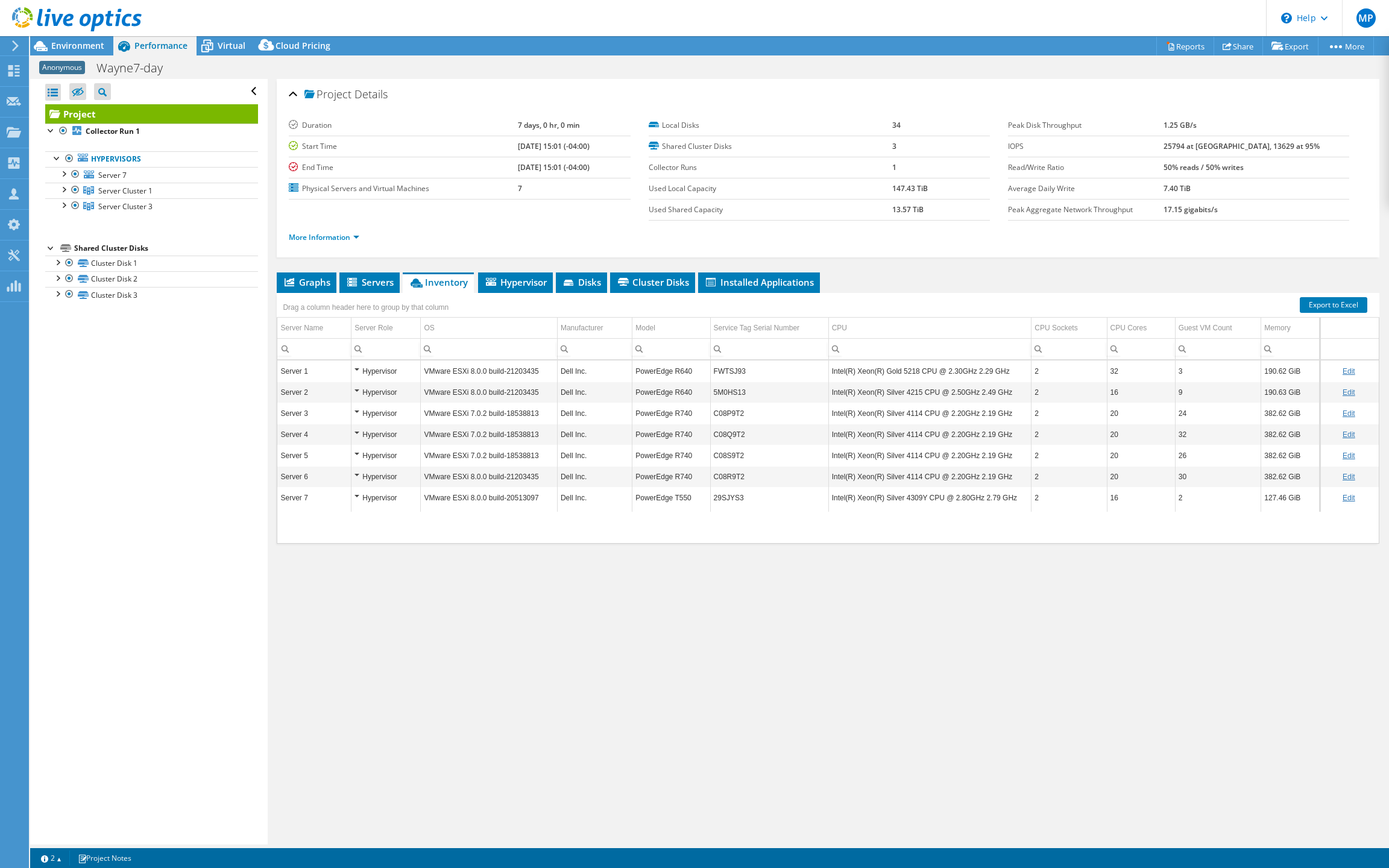
scroll to position [0, 1]
click at [504, 288] on span "Hypervisor" at bounding box center [515, 282] width 63 height 12
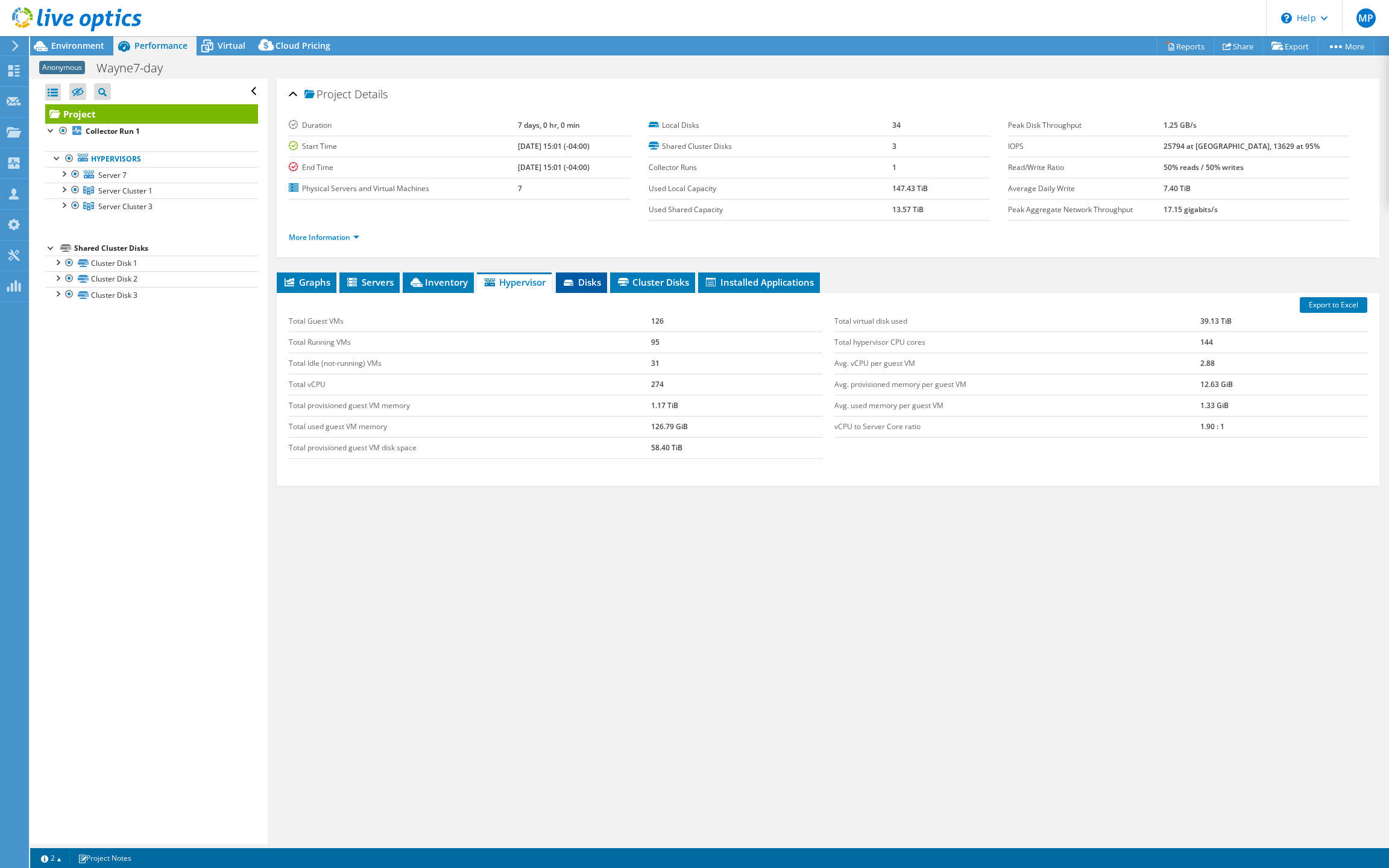
click at [591, 288] on span "Disks" at bounding box center [581, 282] width 39 height 12
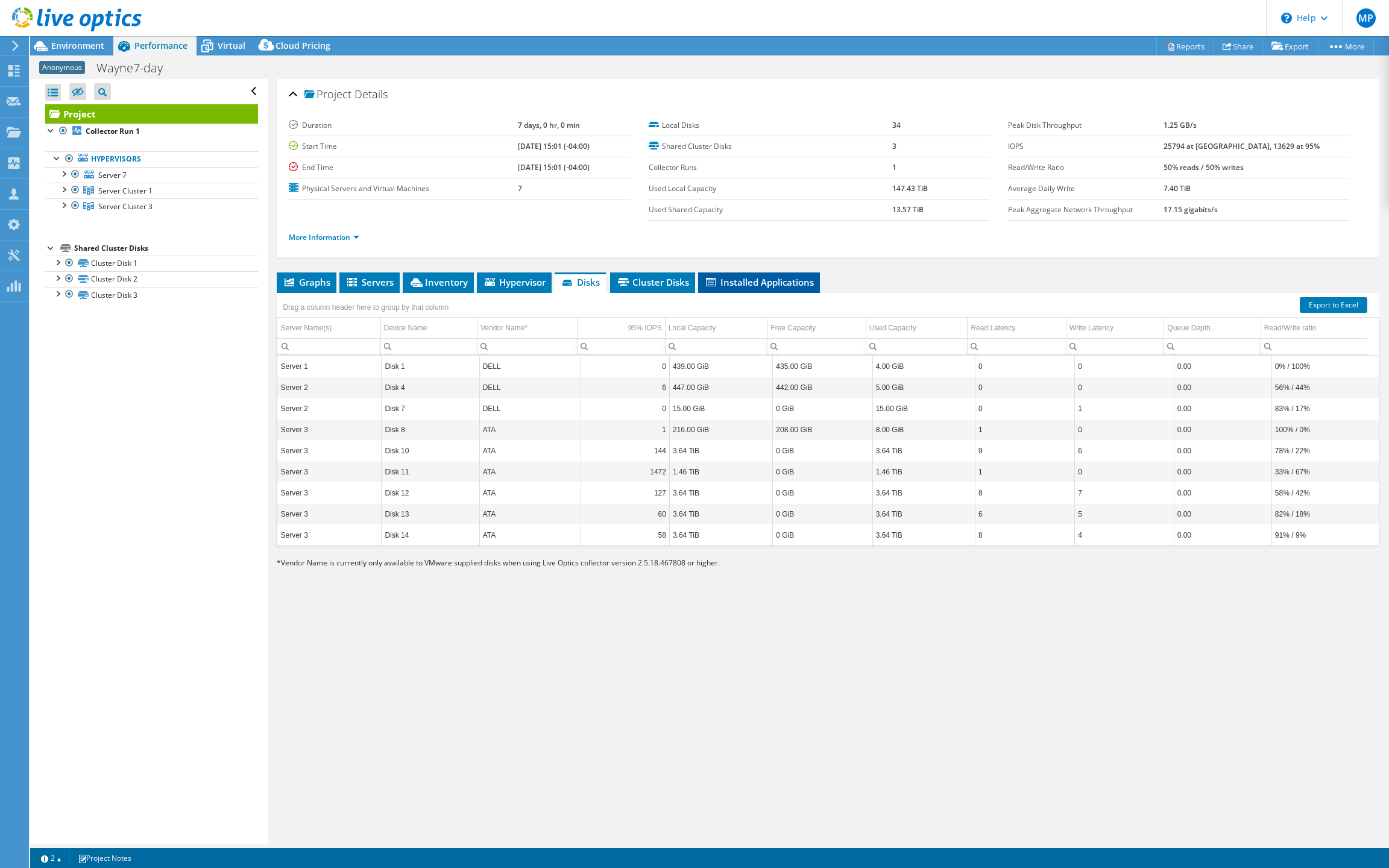
click at [758, 288] on span "Installed Applications" at bounding box center [759, 282] width 110 height 12
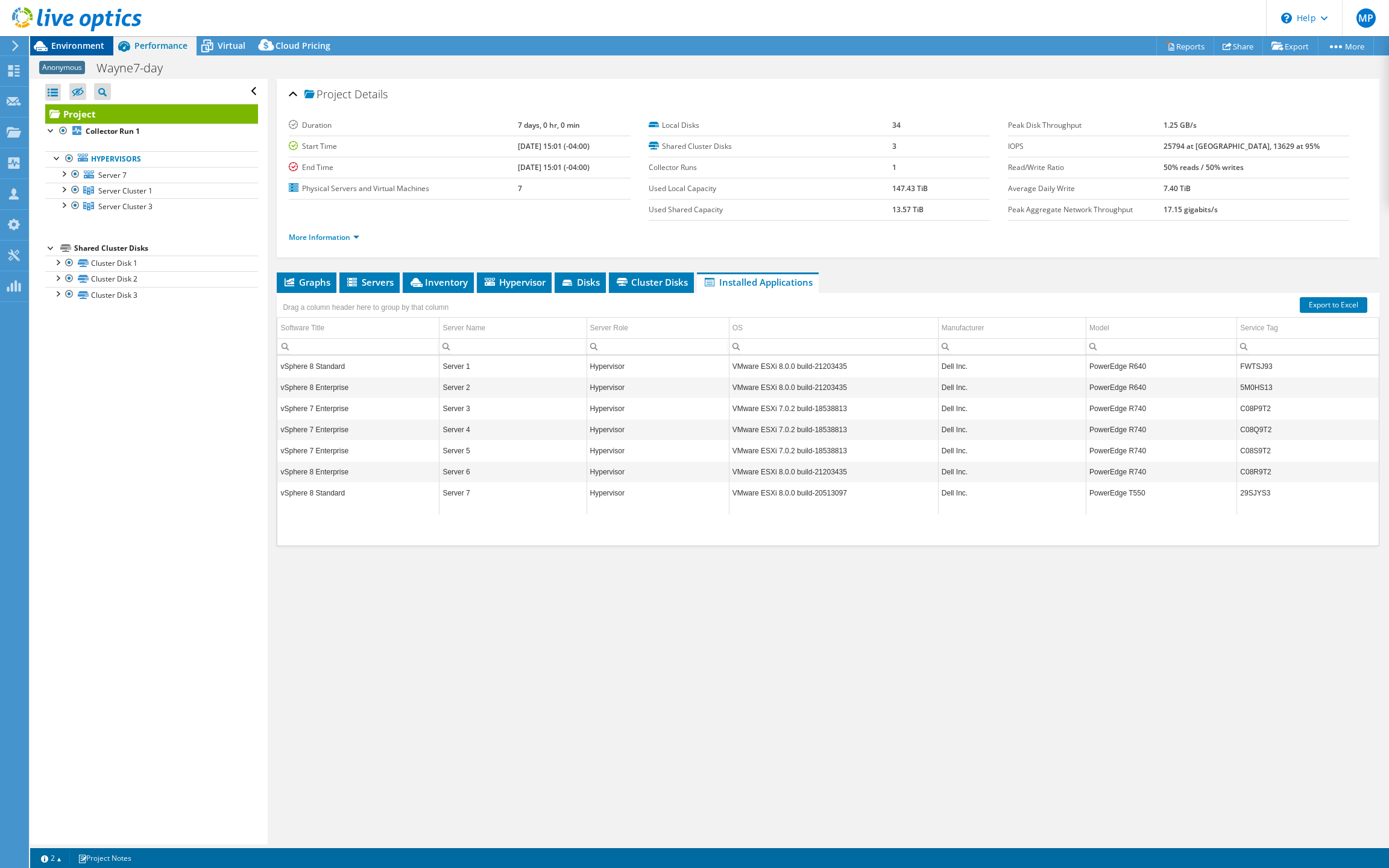
click at [58, 47] on span "Environment" at bounding box center [78, 45] width 53 height 12
